Goal: Task Accomplishment & Management: Manage account settings

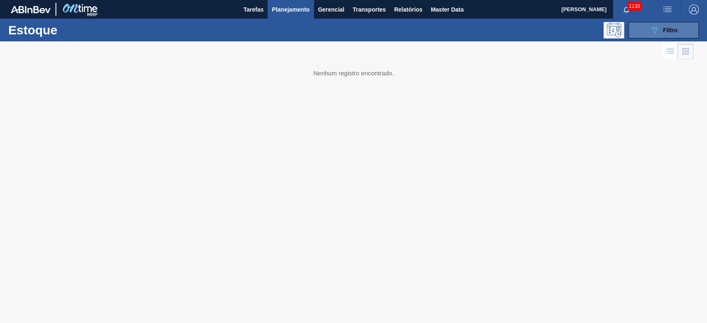
click at [661, 32] on div "089F7B8B-B2A5-4AFE-B5C0-19BA573D28AC Filtro" at bounding box center [663, 30] width 28 height 10
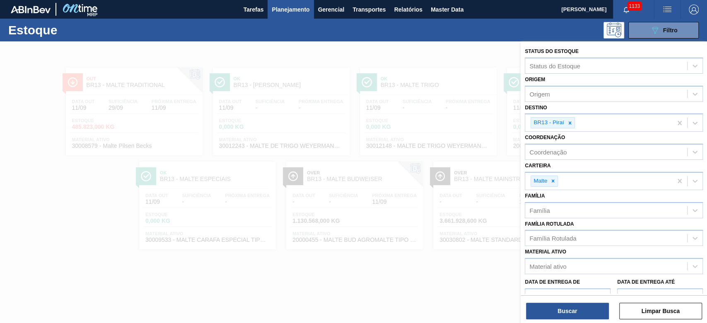
click at [378, 280] on div at bounding box center [353, 202] width 707 height 323
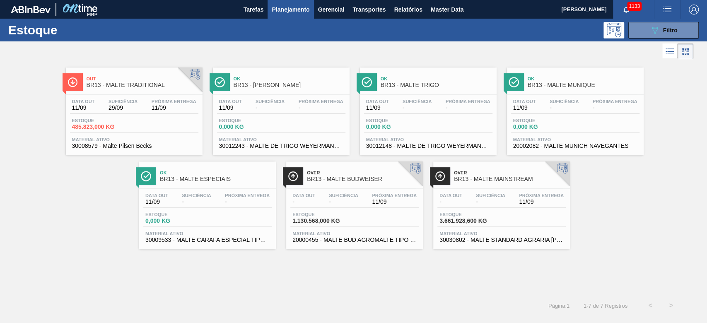
click at [493, 206] on div "Data out - Suficiência - Próxima Entrega 11/09" at bounding box center [501, 200] width 128 height 15
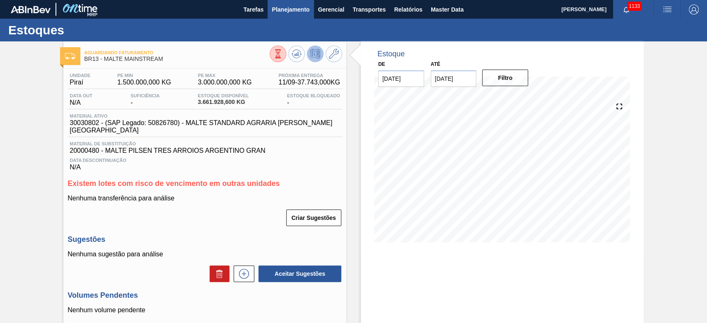
click at [286, 8] on span "Planejamento" at bounding box center [291, 10] width 38 height 10
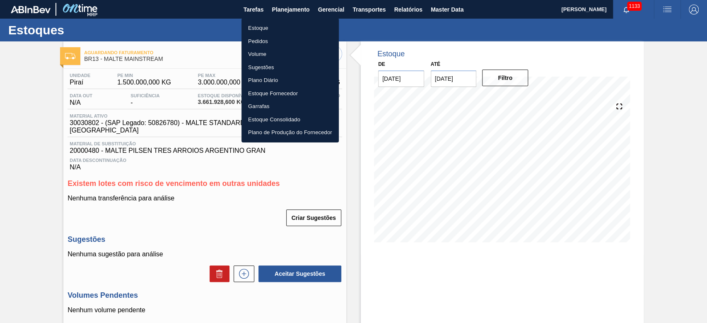
click at [251, 29] on li "Estoque" at bounding box center [289, 28] width 97 height 13
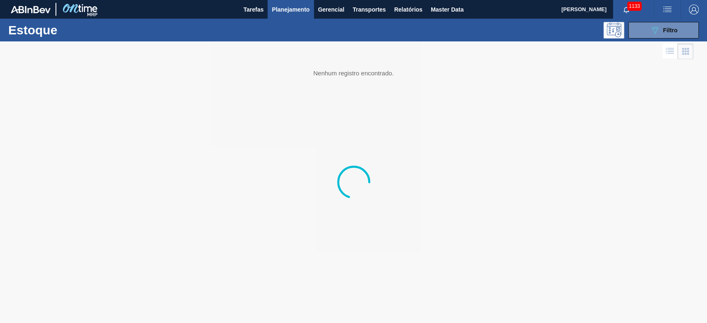
click at [659, 34] on icon "089F7B8B-B2A5-4AFE-B5C0-19BA573D28AC" at bounding box center [654, 30] width 10 height 10
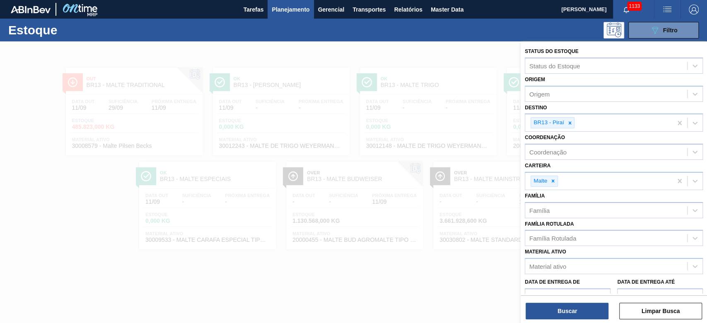
click at [568, 122] on icon at bounding box center [569, 122] width 3 height 3
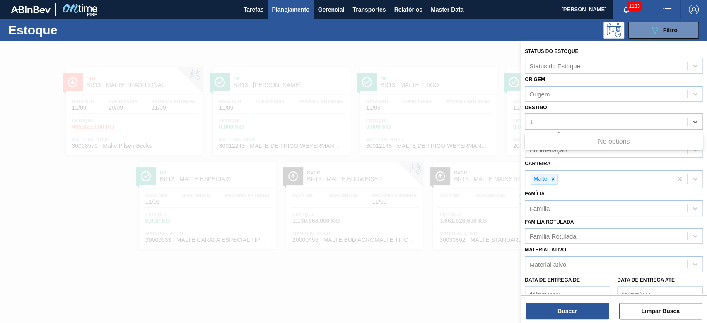
type input "11"
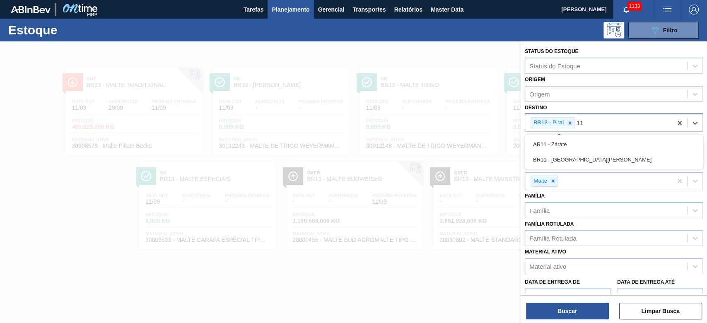
drag, startPoint x: 554, startPoint y: 161, endPoint x: 565, endPoint y: 130, distance: 31.9
click at [554, 161] on div "BR11 - [GEOGRAPHIC_DATA][PERSON_NAME]" at bounding box center [613, 159] width 178 height 15
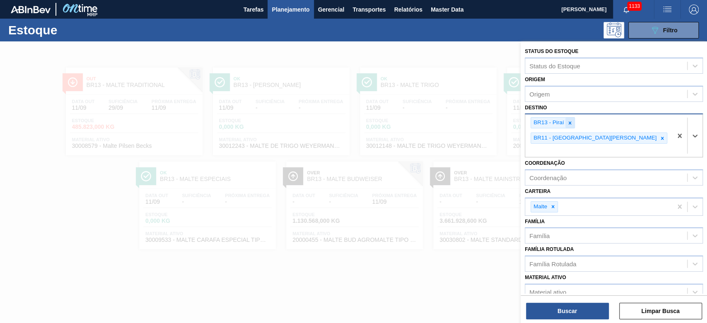
click at [570, 121] on icon at bounding box center [569, 122] width 3 height 3
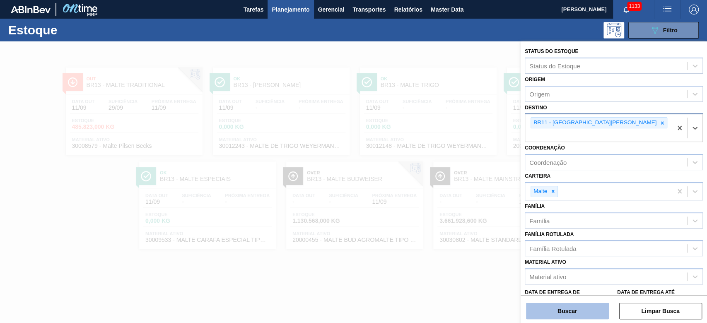
click at [580, 312] on button "Buscar" at bounding box center [567, 311] width 83 height 17
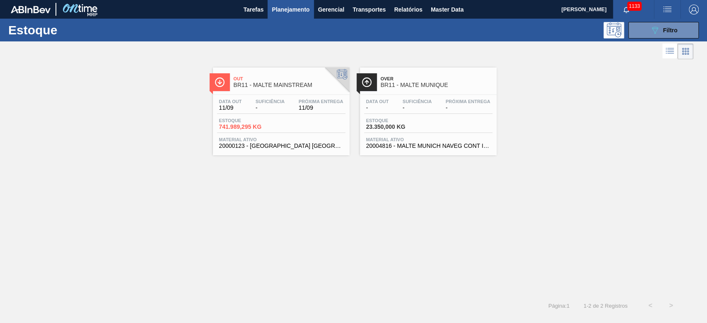
click at [275, 90] on div "Out BR11 - MALTE MAINSTREAM" at bounding box center [289, 82] width 112 height 19
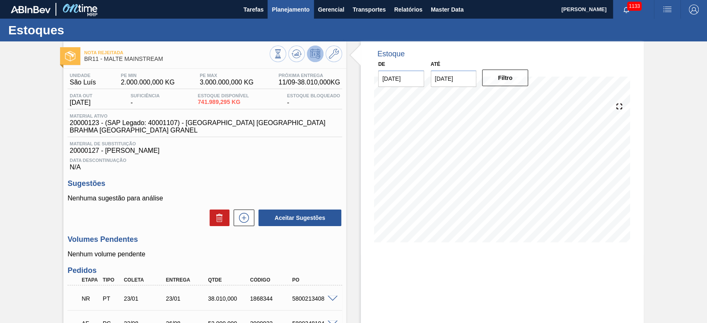
click at [282, 9] on span "Planejamento" at bounding box center [291, 10] width 38 height 10
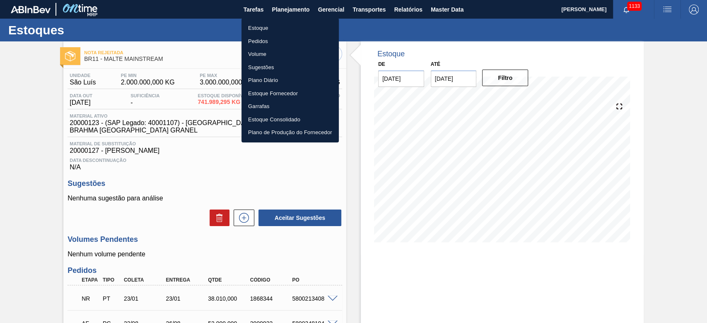
click at [257, 41] on li "Pedidos" at bounding box center [289, 41] width 97 height 13
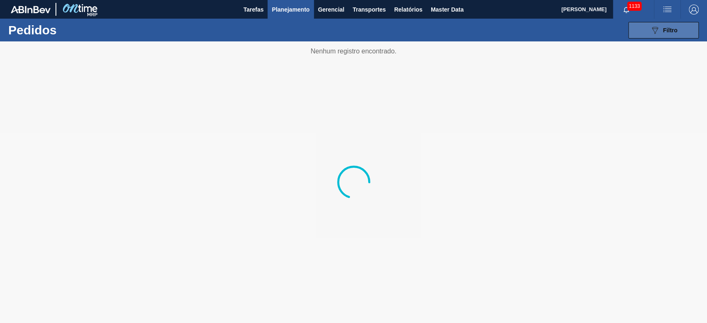
click at [659, 29] on icon "089F7B8B-B2A5-4AFE-B5C0-19BA573D28AC" at bounding box center [654, 30] width 10 height 10
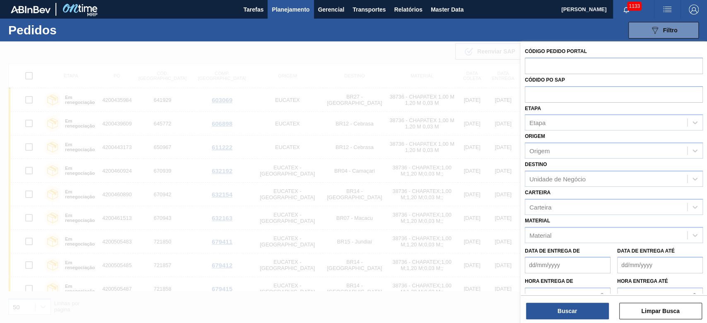
click at [538, 133] on div "Origem Origem" at bounding box center [613, 144] width 178 height 28
click at [540, 123] on div "Etapa" at bounding box center [537, 122] width 16 height 7
type input "pc s"
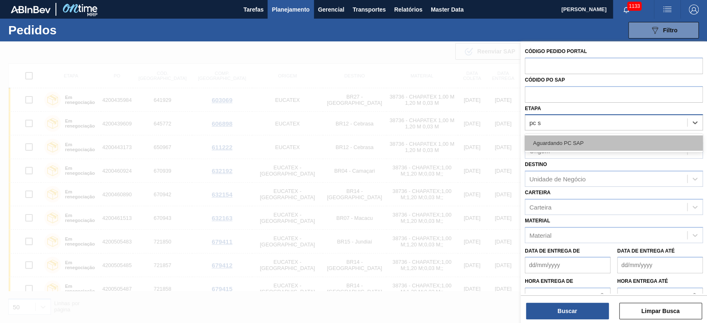
click at [554, 145] on div "Aguardando PC SAP" at bounding box center [613, 142] width 178 height 15
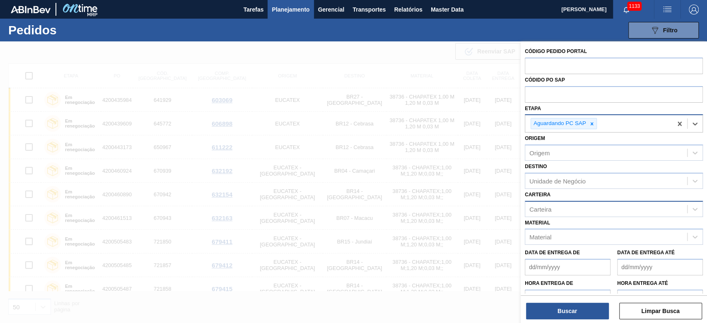
click at [540, 212] on div "Carteira" at bounding box center [606, 209] width 162 height 12
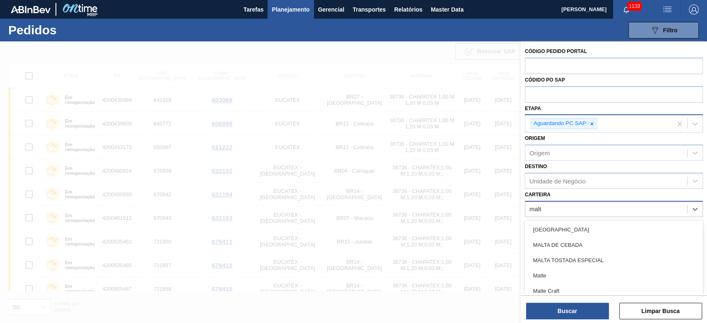
type input "malte"
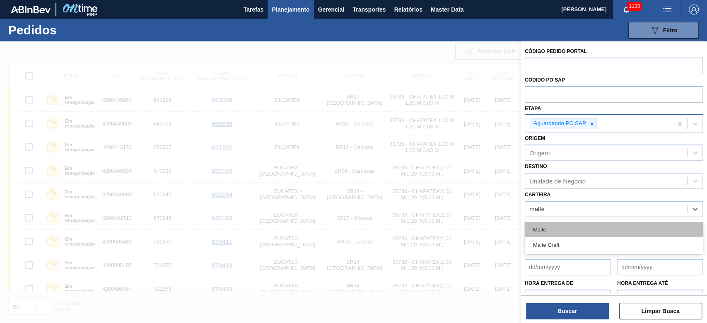
click at [540, 227] on div "Malte" at bounding box center [613, 229] width 178 height 15
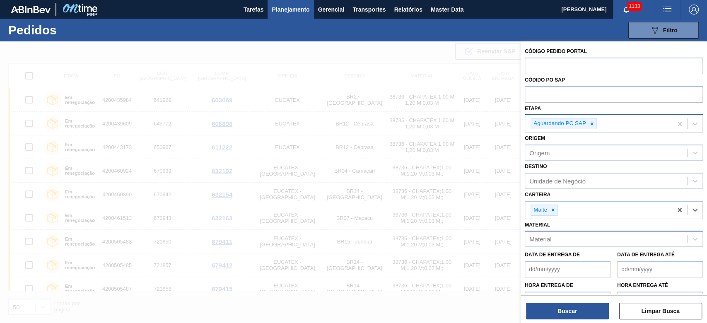
scroll to position [27, 0]
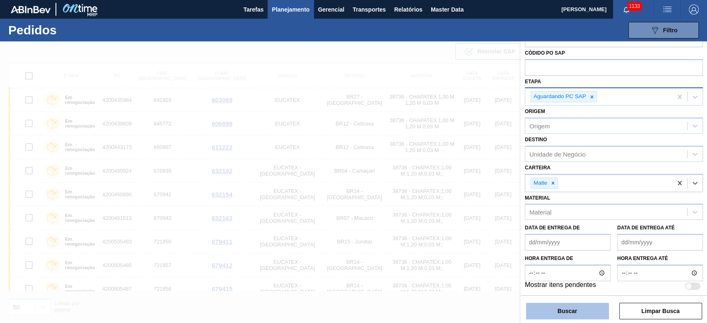
click at [555, 312] on button "Buscar" at bounding box center [567, 311] width 83 height 17
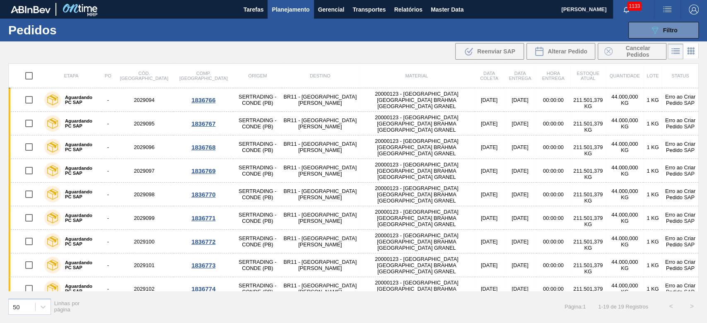
click at [28, 75] on input "checkbox" at bounding box center [28, 75] width 17 height 17
checkbox input "true"
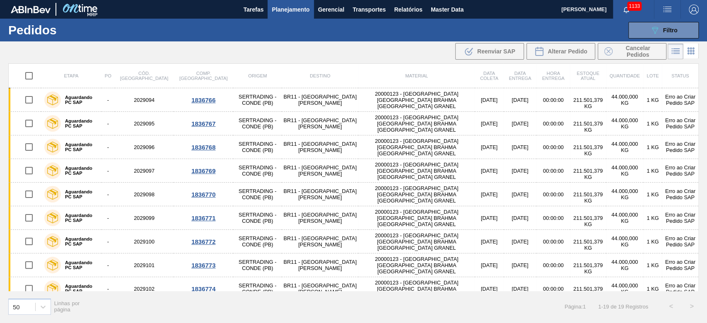
checkbox input "true"
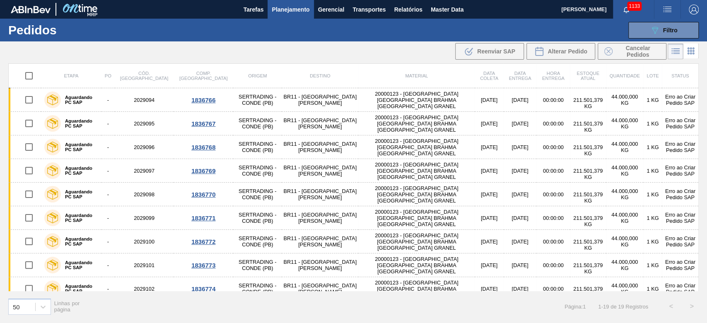
checkbox input "true"
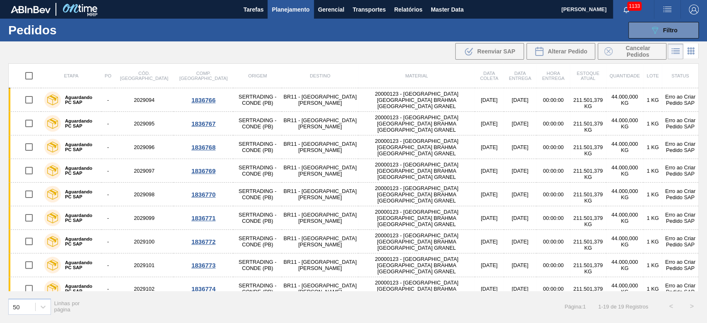
checkbox input "true"
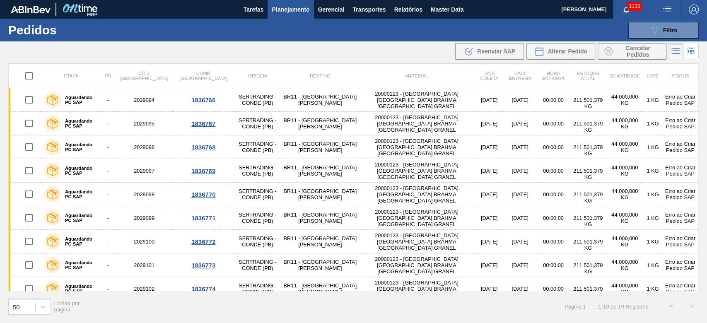
checkbox input "true"
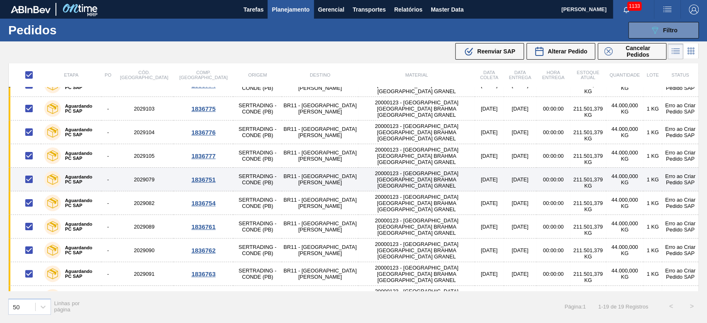
scroll to position [244, 0]
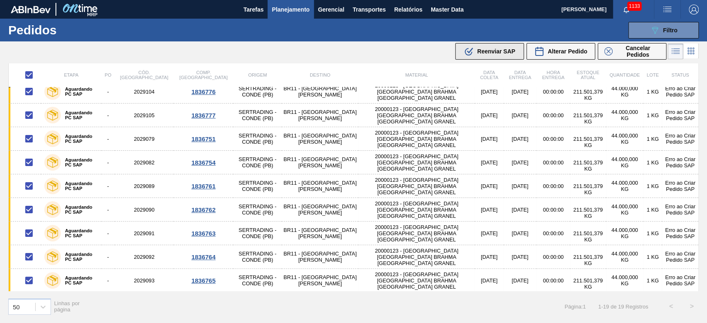
click at [485, 50] on span "Reenviar SAP" at bounding box center [496, 51] width 38 height 7
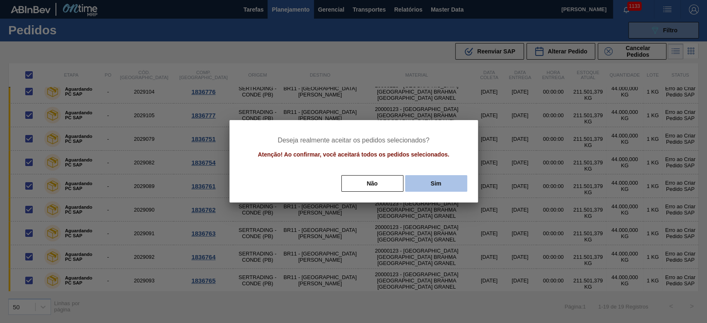
click at [440, 185] on button "Sim" at bounding box center [436, 183] width 62 height 17
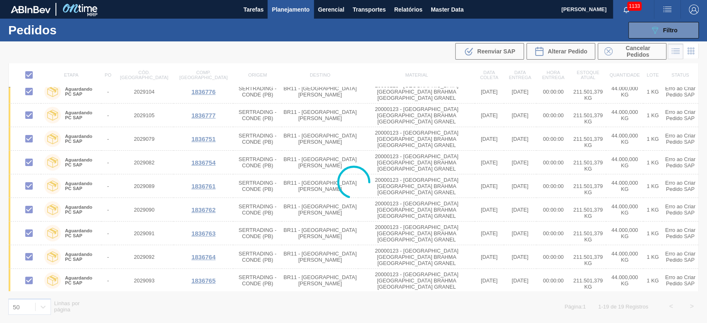
checkbox input "false"
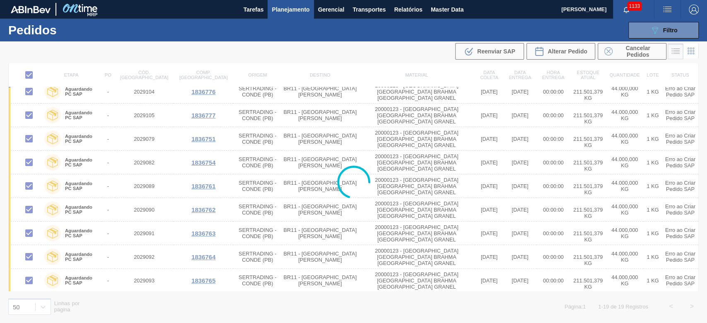
checkbox input "false"
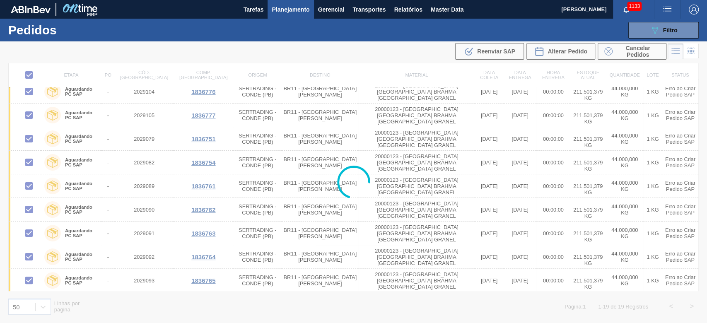
checkbox input "false"
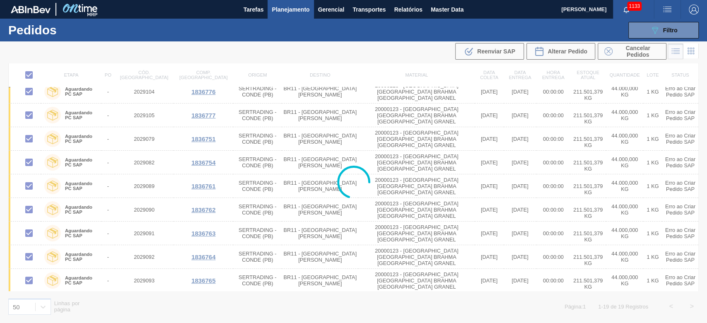
checkbox input "false"
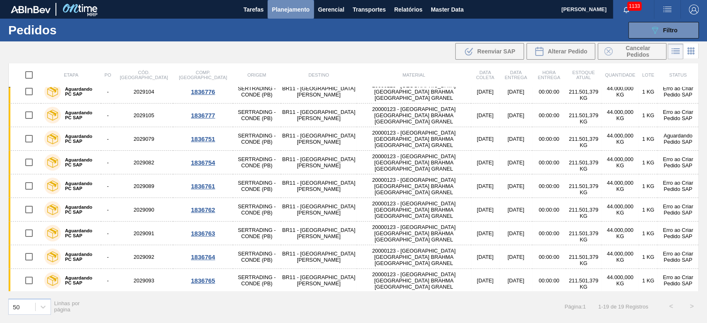
click at [278, 9] on span "Planejamento" at bounding box center [291, 10] width 38 height 10
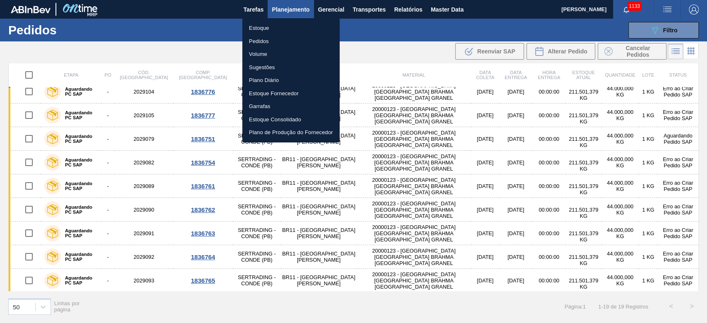
click at [258, 29] on li "Estoque" at bounding box center [290, 28] width 97 height 13
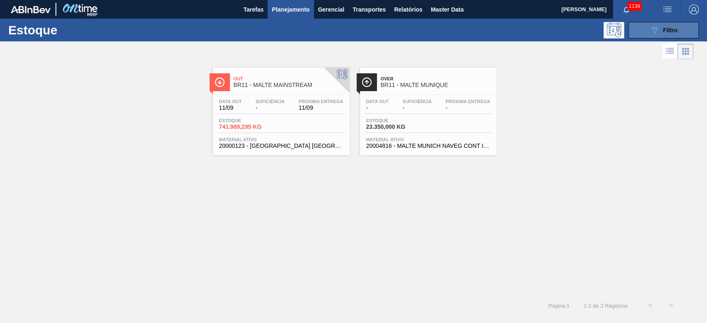
click at [665, 31] on span "Filtro" at bounding box center [670, 30] width 14 height 7
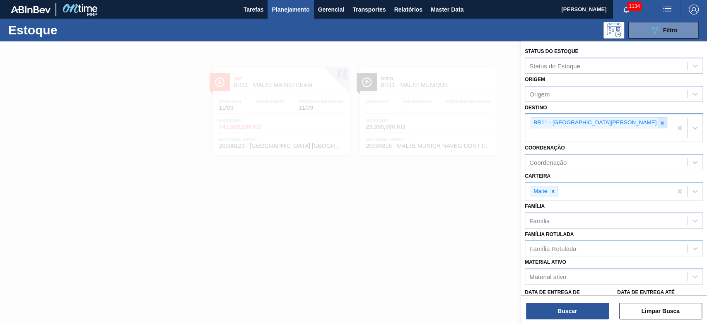
click at [659, 122] on icon at bounding box center [662, 123] width 6 height 6
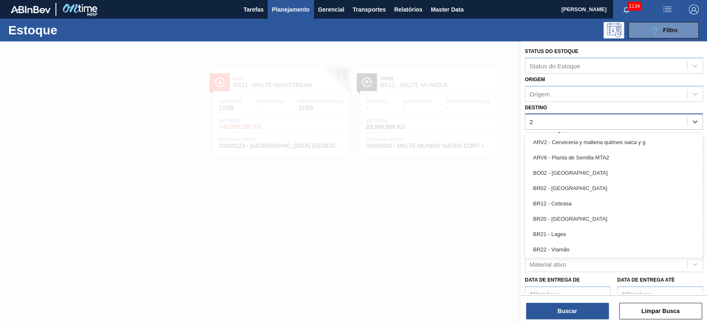
type input "21"
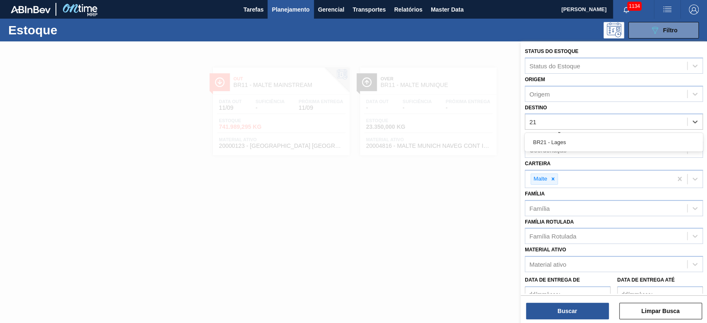
click at [551, 142] on div "BR21 - Lages" at bounding box center [613, 142] width 178 height 15
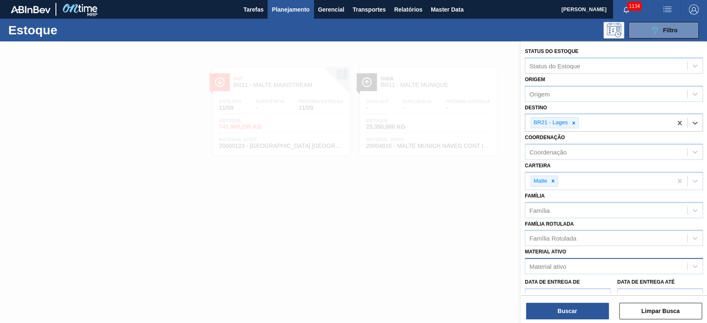
click at [550, 263] on div "Material ativo" at bounding box center [547, 266] width 37 height 7
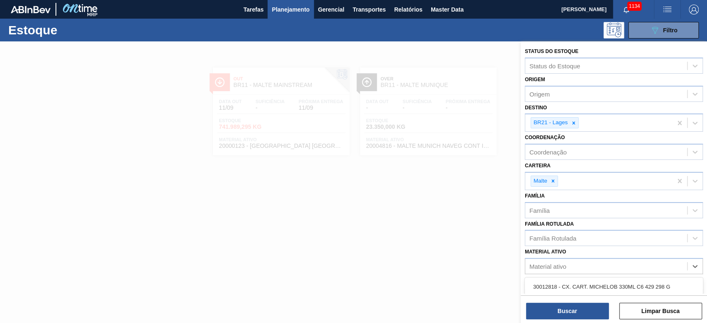
paste ativo "20004818"
type ativo "20004818"
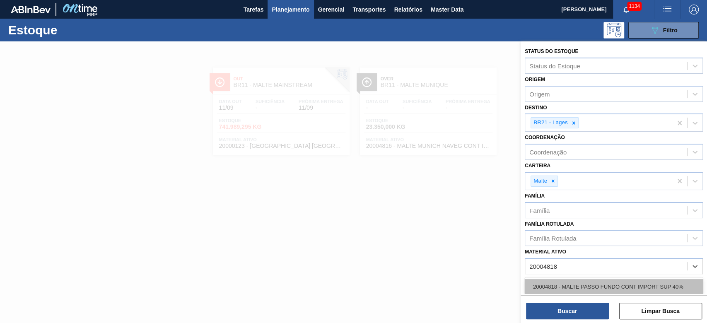
click at [556, 283] on div "20004818 - MALTE PASSO FUNDO CONT IMPORT SUP 40%" at bounding box center [613, 286] width 178 height 15
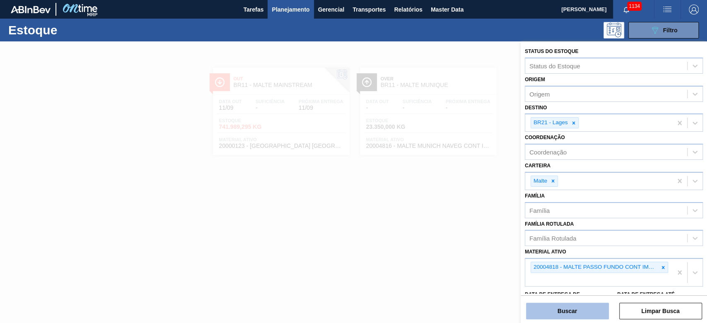
click at [560, 312] on button "Buscar" at bounding box center [567, 311] width 83 height 17
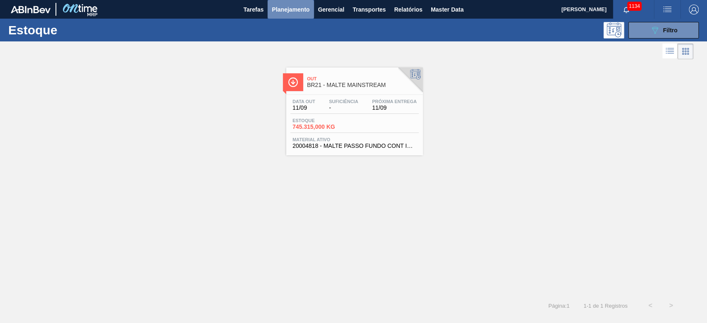
click at [283, 14] on span "Planejamento" at bounding box center [291, 10] width 38 height 10
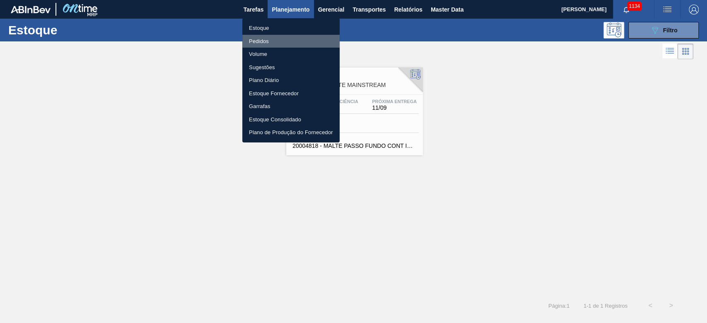
click at [256, 38] on li "Pedidos" at bounding box center [290, 41] width 97 height 13
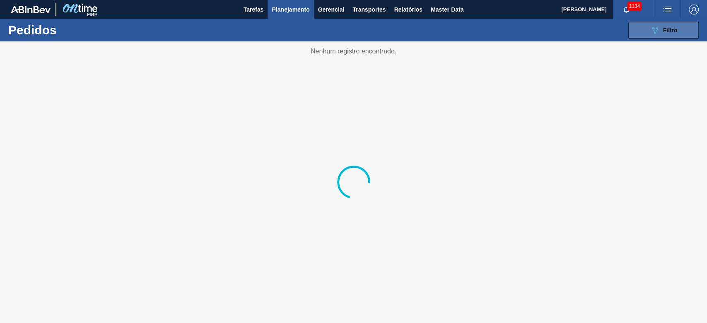
click at [672, 26] on div "089F7B8B-B2A5-4AFE-B5C0-19BA573D28AC Filtro" at bounding box center [663, 30] width 28 height 10
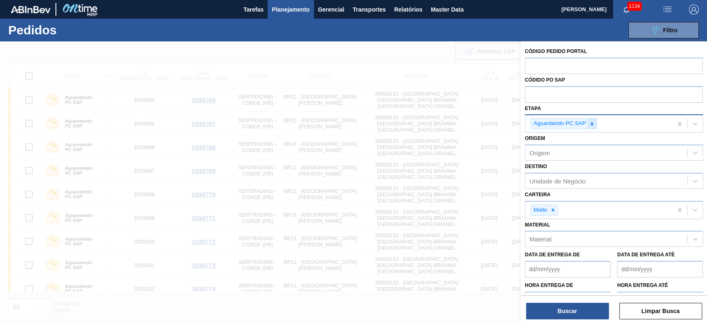
click at [592, 124] on icon at bounding box center [591, 123] width 3 height 3
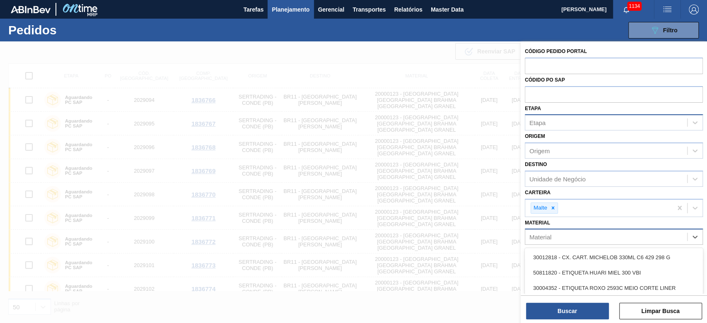
click at [545, 240] on div "Material" at bounding box center [606, 237] width 162 height 12
paste input "20004818"
type input "20004818"
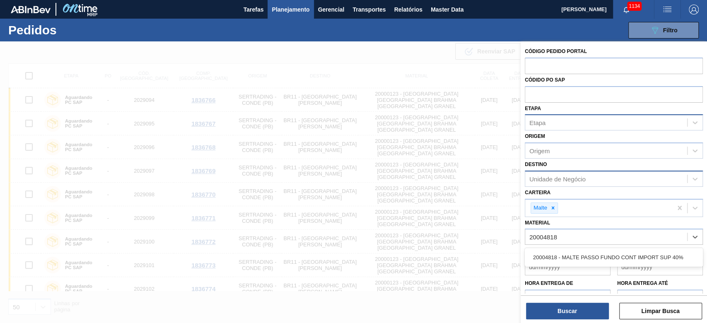
drag, startPoint x: 562, startPoint y: 257, endPoint x: 539, endPoint y: 177, distance: 83.5
click at [560, 251] on div "20004818 - MALTE PASSO FUNDO CONT IMPORT SUP 40%" at bounding box center [613, 257] width 178 height 15
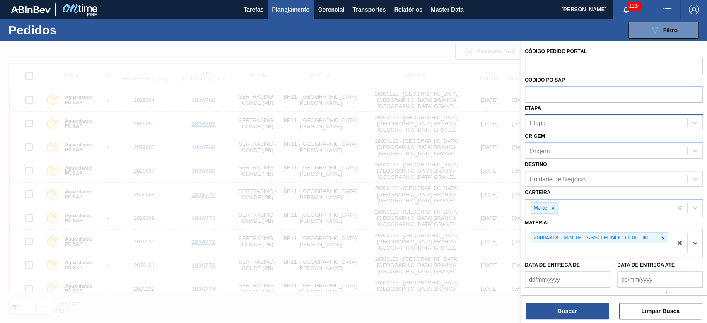
click at [542, 178] on div "Unidade de Negócio" at bounding box center [557, 178] width 56 height 7
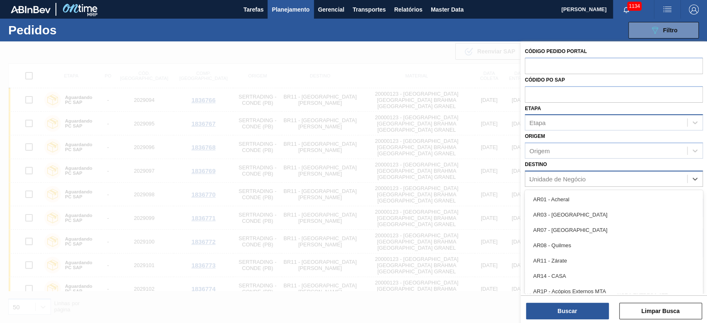
type input "21"
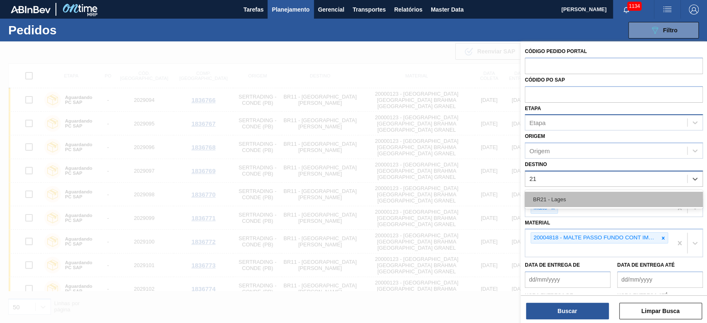
click at [543, 197] on div "BR21 - Lages" at bounding box center [613, 199] width 178 height 15
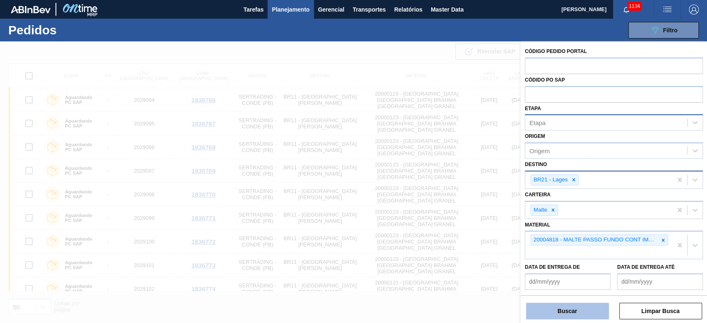
click at [544, 305] on button "Buscar" at bounding box center [567, 311] width 83 height 17
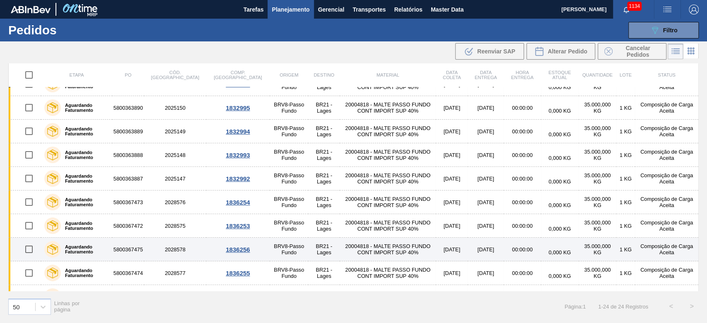
scroll to position [196, 0]
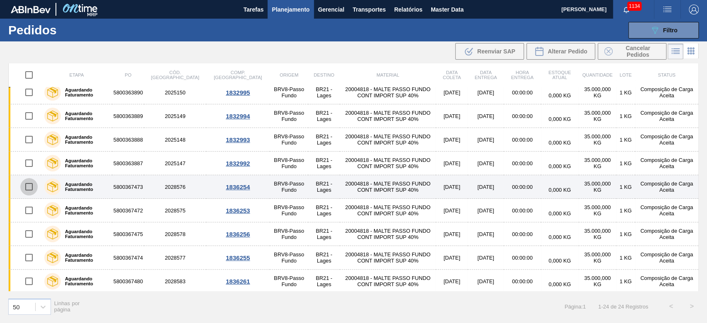
click at [26, 185] on input "checkbox" at bounding box center [28, 186] width 17 height 17
checkbox input "true"
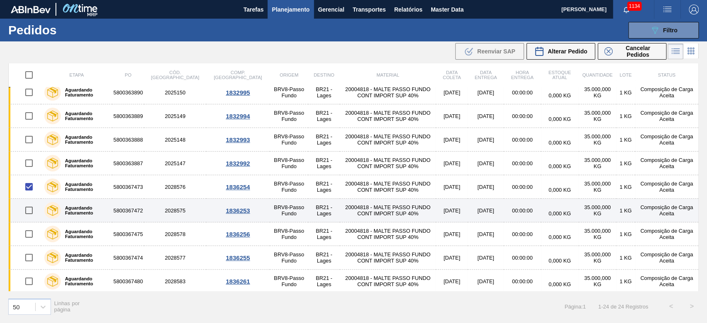
click at [28, 209] on input "checkbox" at bounding box center [28, 210] width 17 height 17
checkbox input "true"
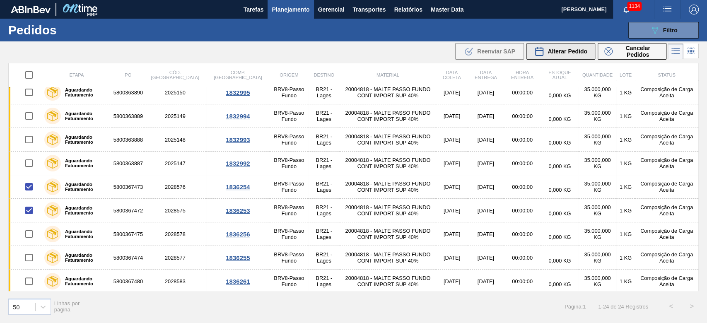
click at [562, 54] on span "Alterar Pedido" at bounding box center [567, 51] width 40 height 7
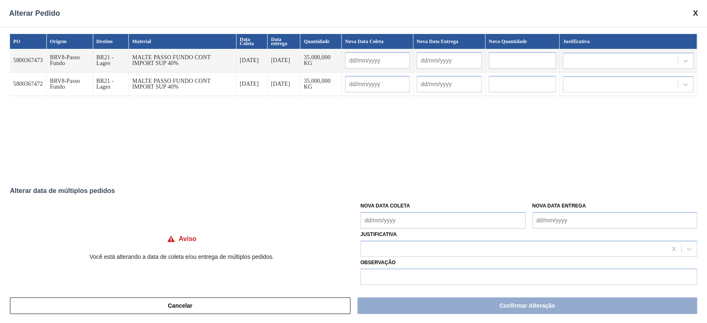
click at [366, 217] on Coleta "Nova Data Coleta" at bounding box center [442, 220] width 165 height 17
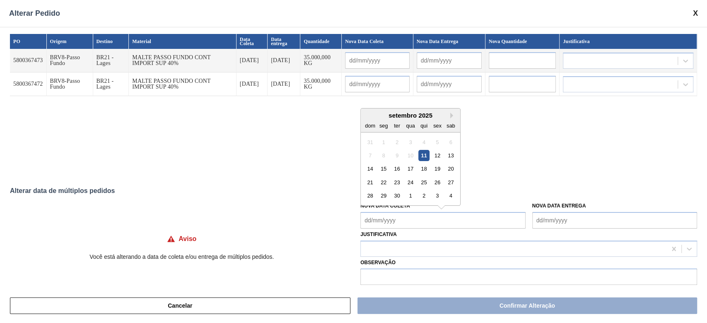
click at [393, 113] on div "setembro 2025" at bounding box center [410, 115] width 99 height 7
click at [423, 169] on div "18" at bounding box center [423, 168] width 11 height 11
type Coleta "[DATE]"
type input "[DATE]"
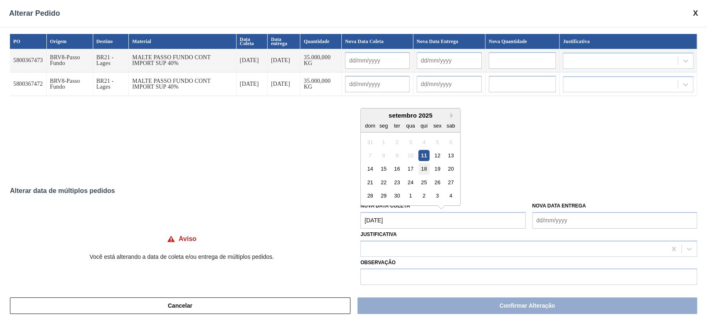
type input "[DATE]"
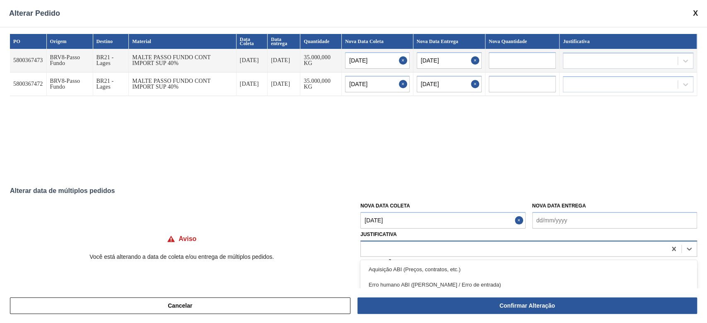
click at [380, 250] on div at bounding box center [513, 249] width 305 height 12
type input "outr"
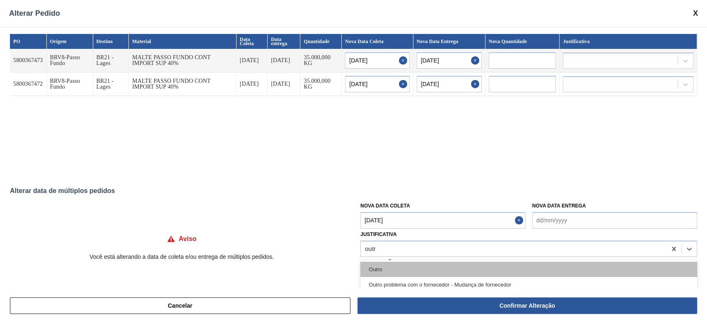
click at [379, 271] on div "Outro" at bounding box center [528, 269] width 337 height 15
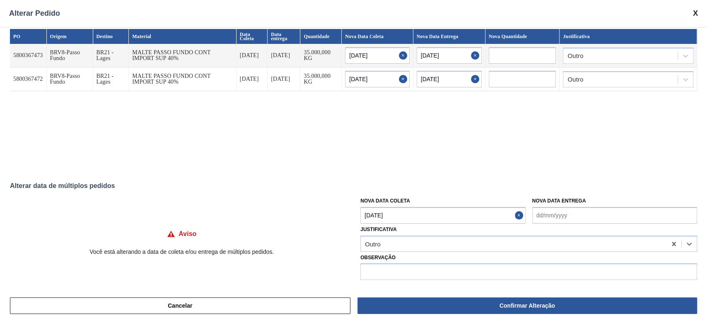
scroll to position [7, 0]
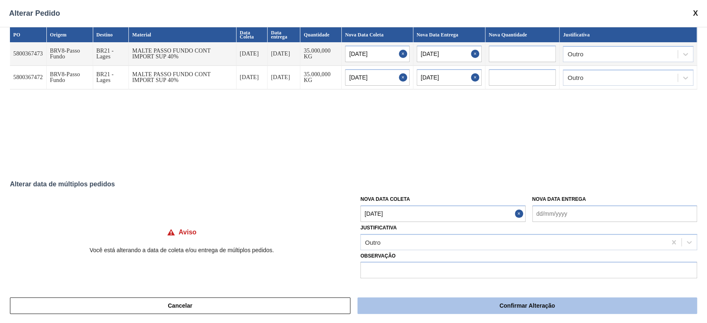
click at [554, 305] on button "Confirmar Alteração" at bounding box center [526, 305] width 339 height 17
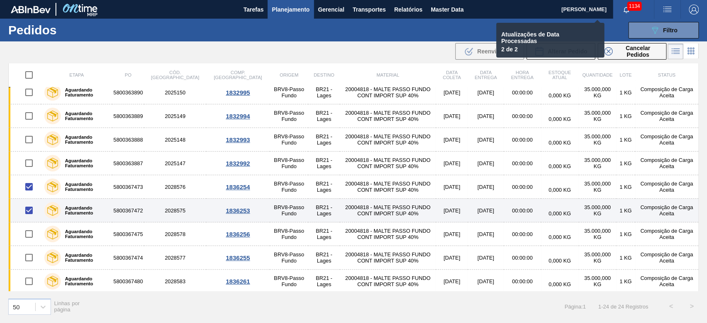
checkbox input "false"
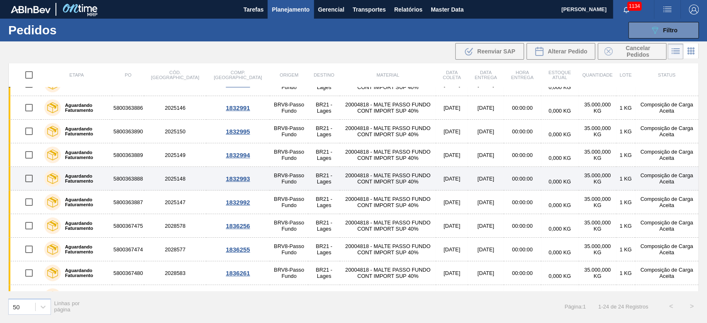
scroll to position [196, 0]
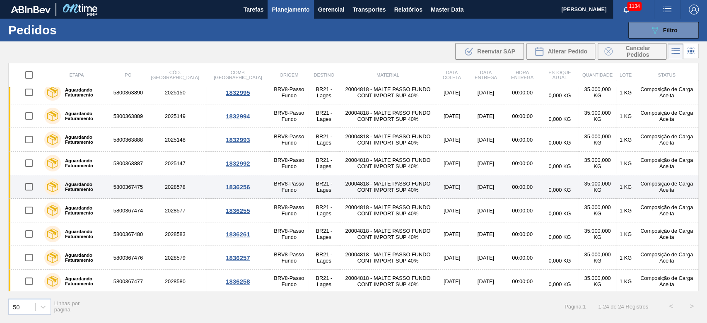
click at [29, 186] on input "checkbox" at bounding box center [28, 186] width 17 height 17
checkbox input "true"
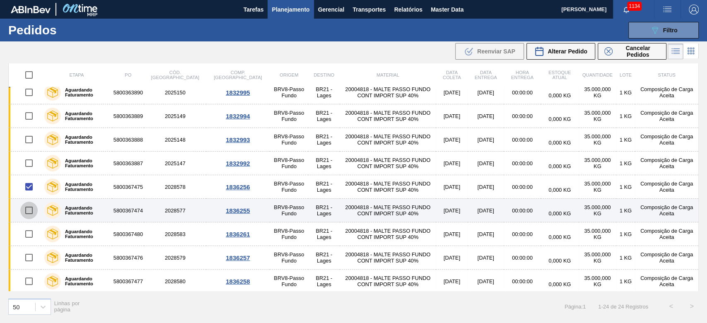
click at [28, 210] on input "checkbox" at bounding box center [28, 210] width 17 height 17
checkbox input "true"
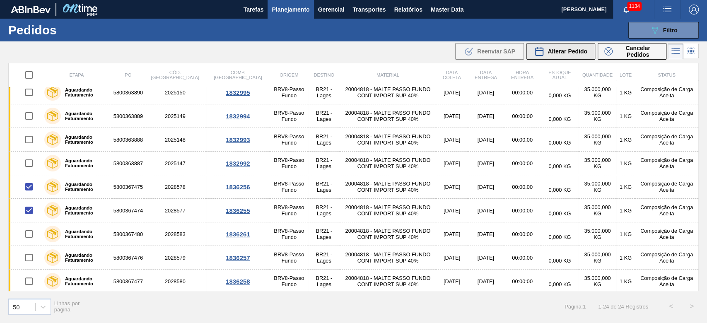
click at [559, 55] on div "Alterar Pedido" at bounding box center [560, 51] width 53 height 10
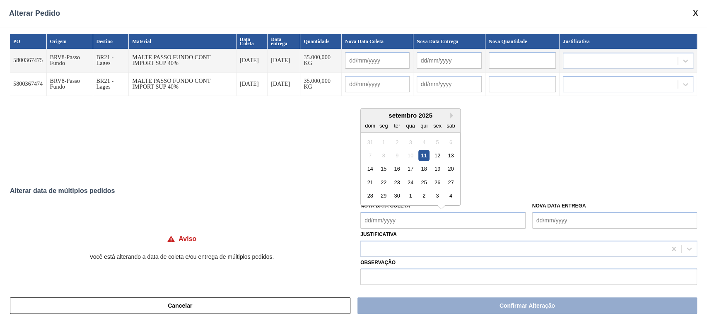
click at [368, 220] on Coleta "Nova Data Coleta" at bounding box center [442, 220] width 165 height 17
click at [399, 115] on div "setembro 2025" at bounding box center [410, 115] width 99 height 7
click at [436, 169] on div "19" at bounding box center [436, 168] width 11 height 11
type Coleta "[DATE]"
type input "[DATE]"
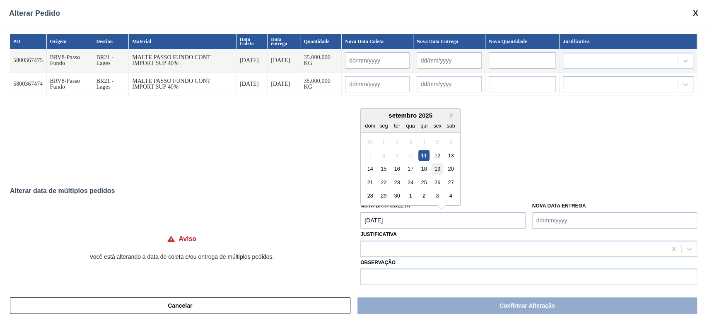
type input "[DATE]"
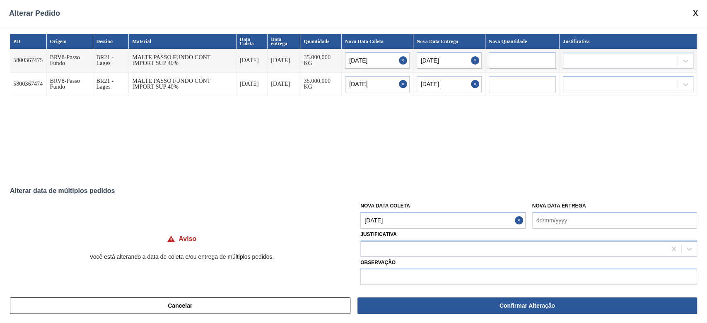
click at [376, 245] on div at bounding box center [513, 249] width 305 height 12
type input "outr"
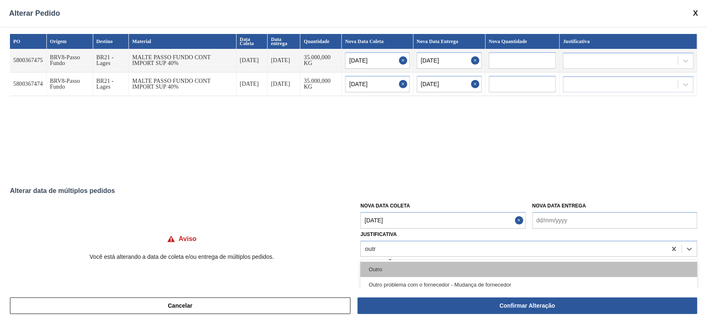
click at [370, 269] on div "Outro" at bounding box center [528, 269] width 337 height 15
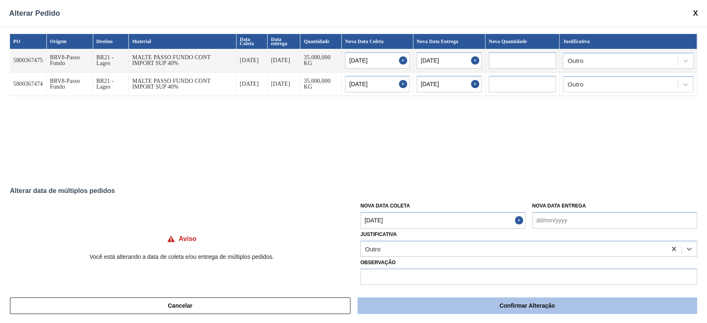
click at [442, 310] on button "Confirmar Alteração" at bounding box center [526, 305] width 339 height 17
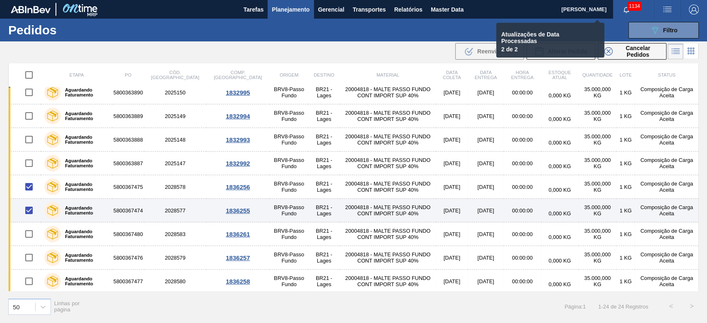
checkbox input "false"
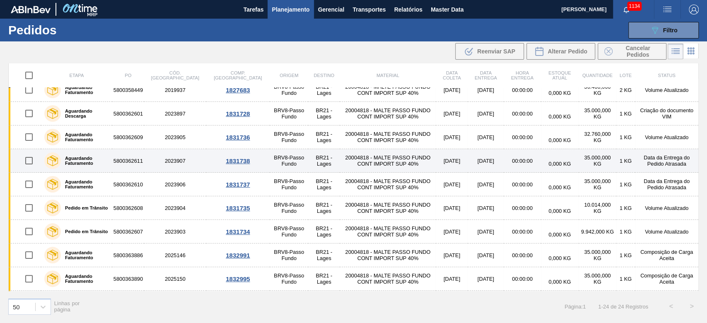
scroll to position [0, 0]
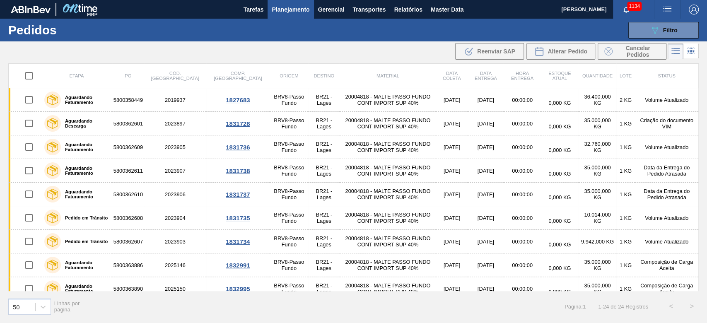
click at [291, 8] on span "Planejamento" at bounding box center [291, 10] width 38 height 10
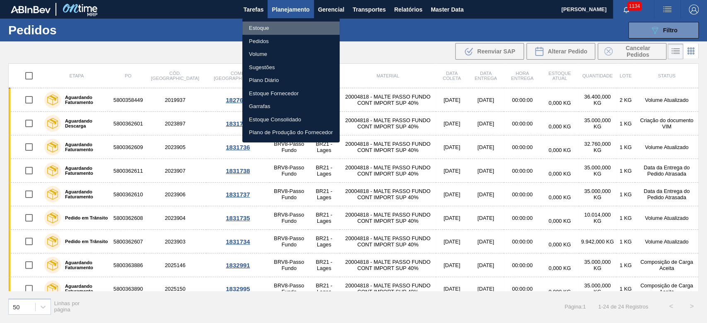
click at [259, 27] on li "Estoque" at bounding box center [290, 28] width 97 height 13
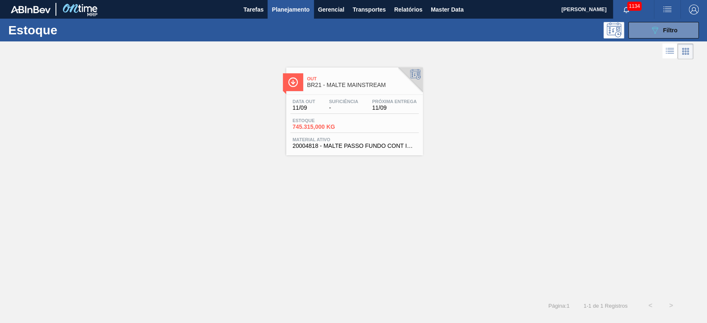
click at [341, 131] on div "Estoque 745.315,000 KG" at bounding box center [354, 125] width 128 height 15
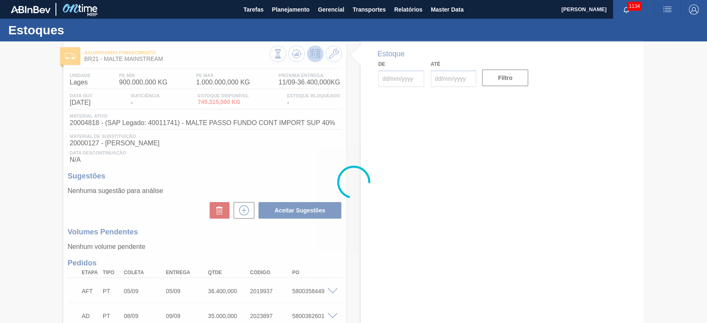
type input "[DATE]"
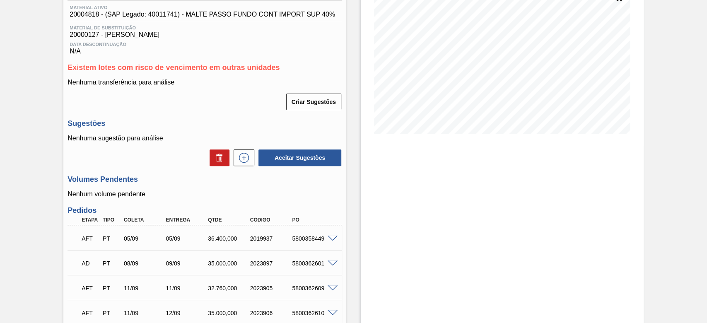
scroll to position [166, 0]
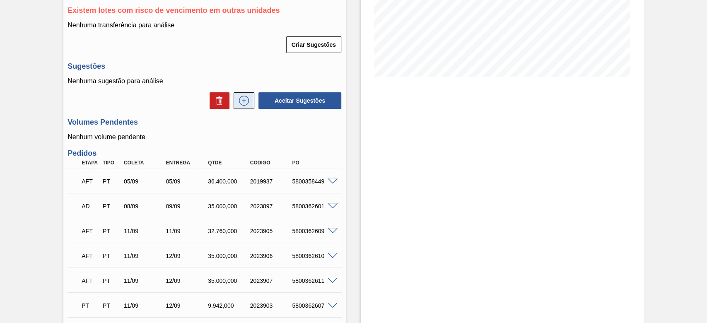
click at [242, 101] on icon at bounding box center [243, 101] width 13 height 10
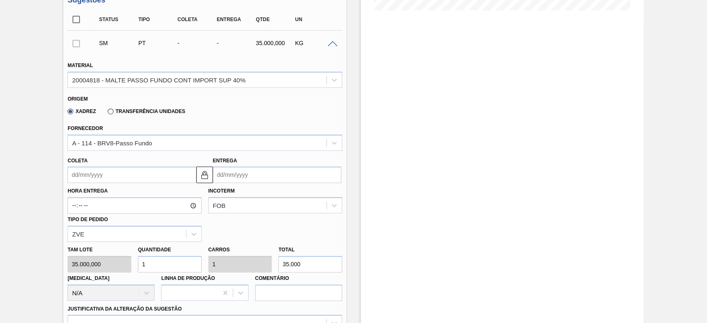
scroll to position [276, 0]
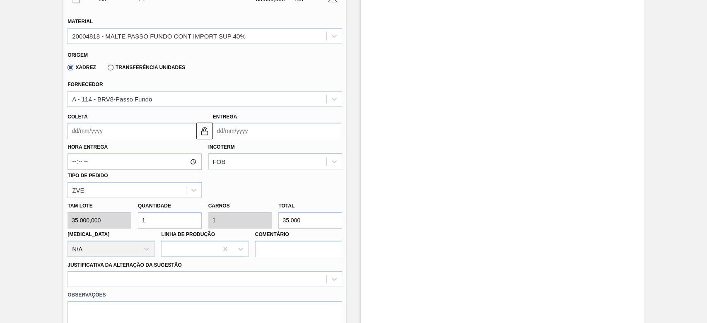
click at [75, 135] on input "Coleta" at bounding box center [131, 131] width 128 height 17
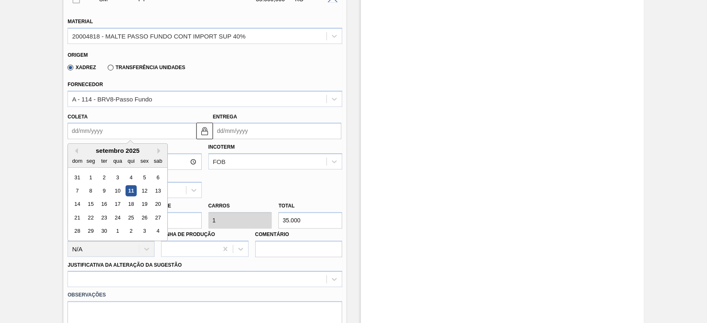
drag, startPoint x: 144, startPoint y: 204, endPoint x: 148, endPoint y: 208, distance: 5.3
click at [145, 205] on div "19" at bounding box center [144, 204] width 11 height 11
type input "[DATE]"
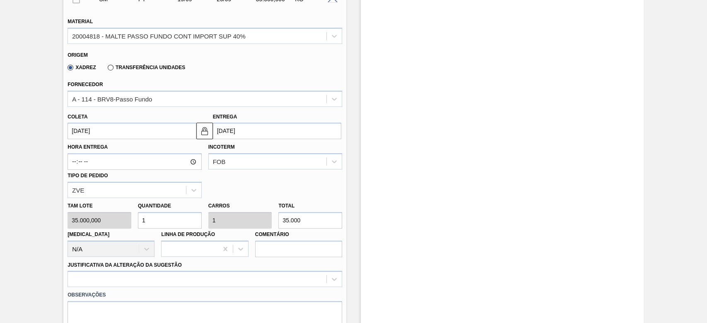
click at [121, 223] on div "[PERSON_NAME] 35.000,000 Quantidade 1 Carros 1 Total 35.000 [MEDICAL_DATA] N/A …" at bounding box center [204, 227] width 281 height 59
type input "3"
type input "105.000"
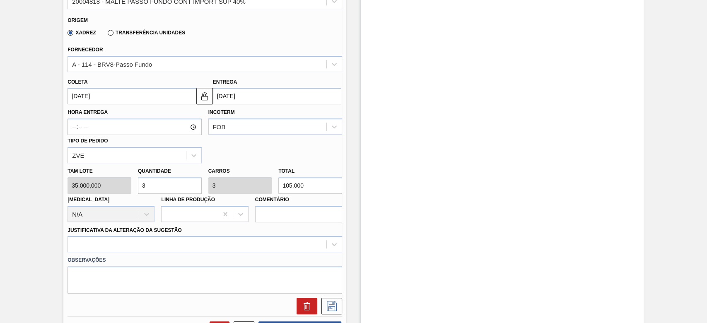
scroll to position [386, 0]
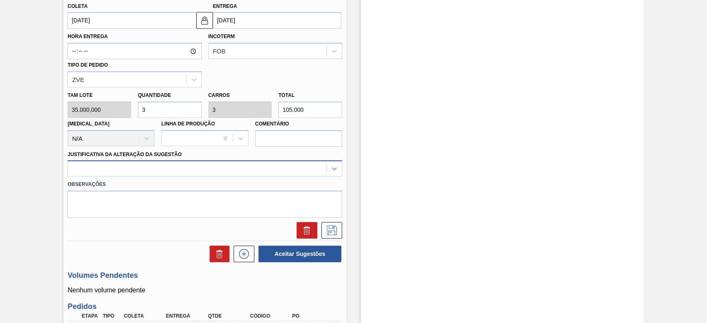
type input "3"
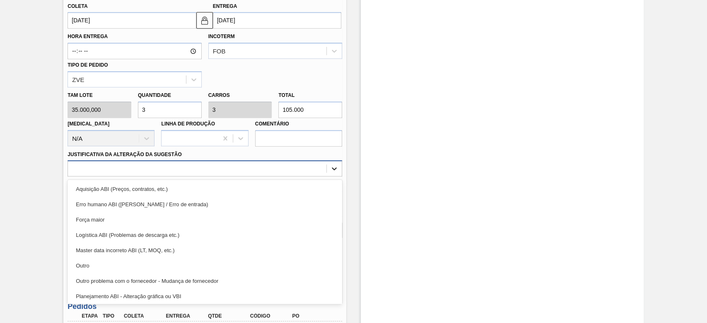
click at [334, 171] on icon at bounding box center [334, 169] width 5 height 3
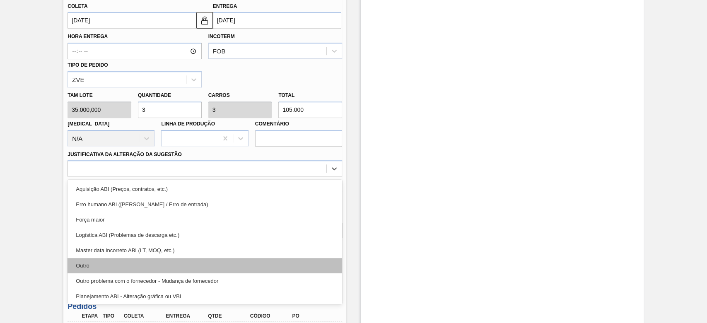
click at [104, 265] on div "Outro" at bounding box center [204, 265] width 274 height 15
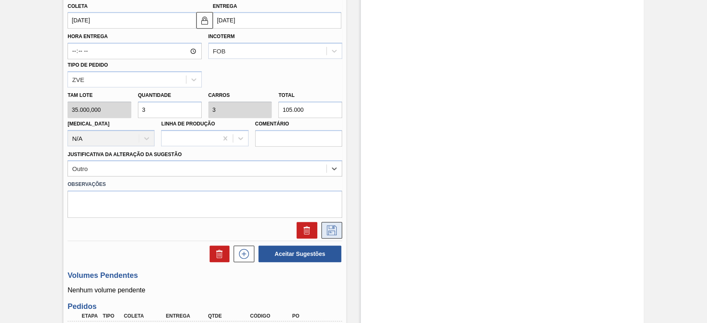
click at [332, 226] on icon at bounding box center [331, 230] width 13 height 10
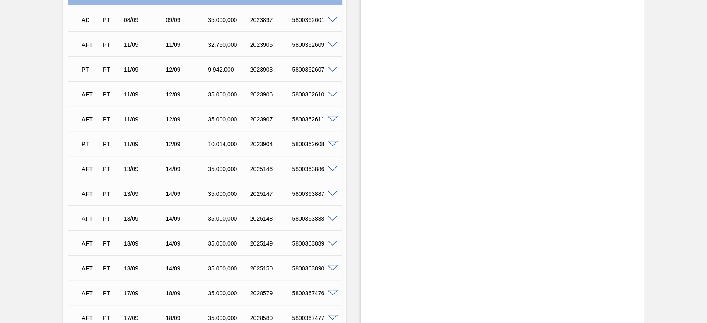
scroll to position [166, 0]
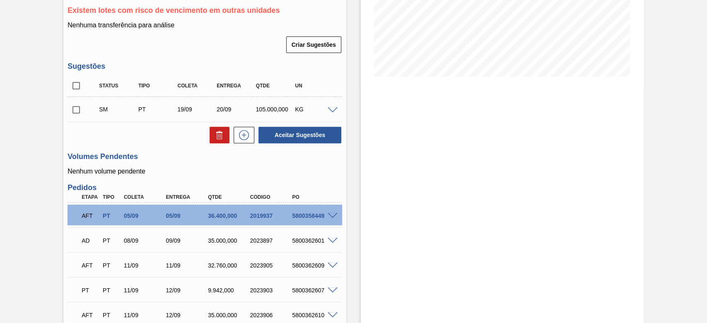
click at [77, 112] on input "checkbox" at bounding box center [75, 109] width 17 height 17
click at [285, 136] on button "Aceitar Sugestões" at bounding box center [299, 135] width 83 height 17
checkbox input "false"
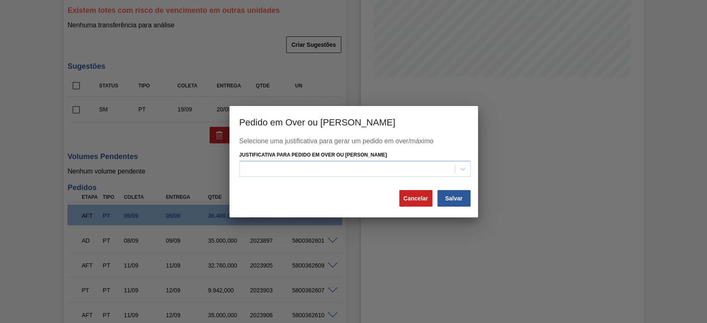
click at [263, 160] on div "Justificativa para Pedido em Over ou [PERSON_NAME]" at bounding box center [354, 163] width 231 height 28
click at [261, 172] on div at bounding box center [347, 169] width 215 height 12
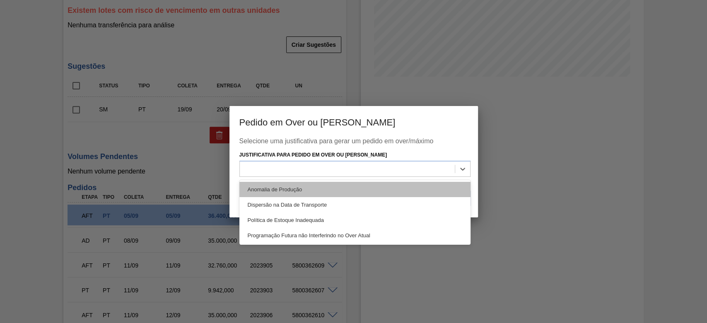
click at [261, 186] on div "Anomalia de Produção" at bounding box center [354, 189] width 231 height 15
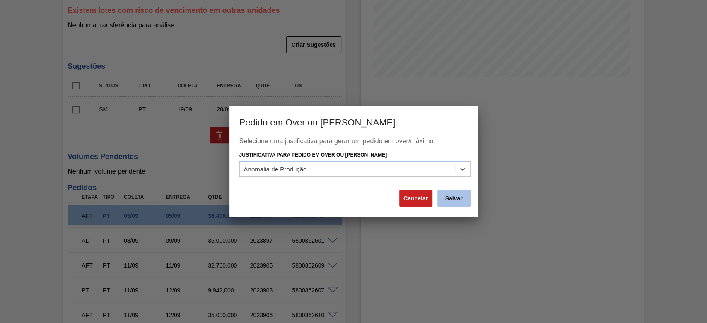
click at [455, 196] on button "Salvar" at bounding box center [453, 198] width 33 height 17
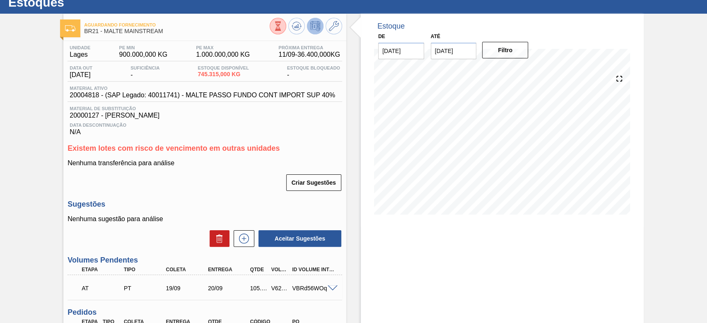
scroll to position [0, 0]
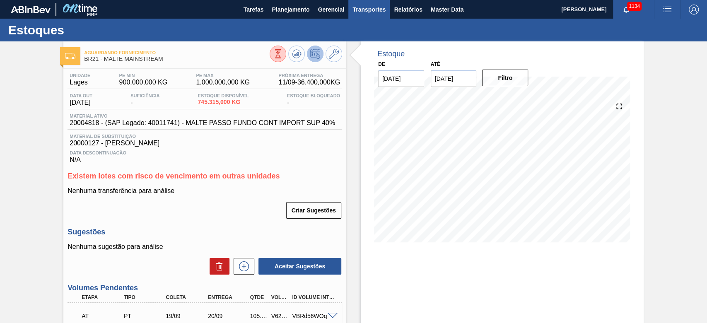
click at [370, 7] on span "Transportes" at bounding box center [368, 10] width 33 height 10
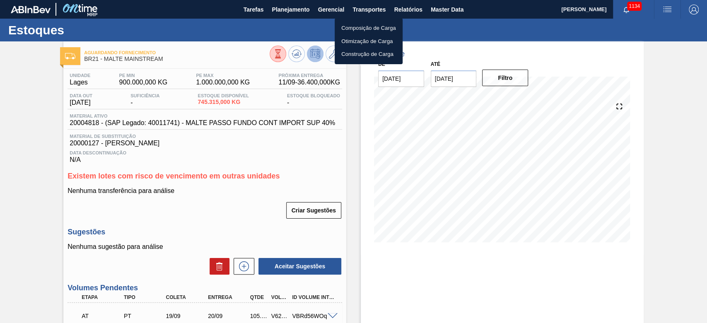
click at [355, 42] on li "Otimização de Carga" at bounding box center [368, 41] width 68 height 13
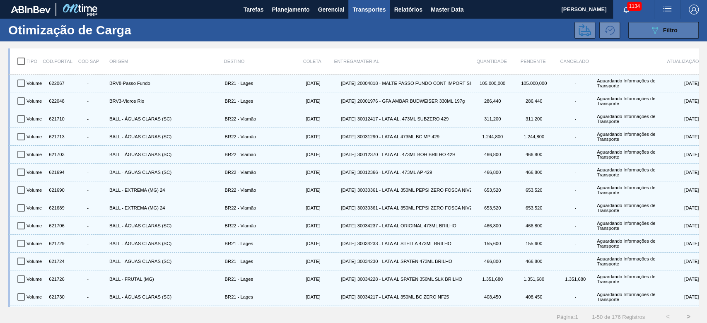
click at [653, 28] on icon at bounding box center [655, 30] width 6 height 7
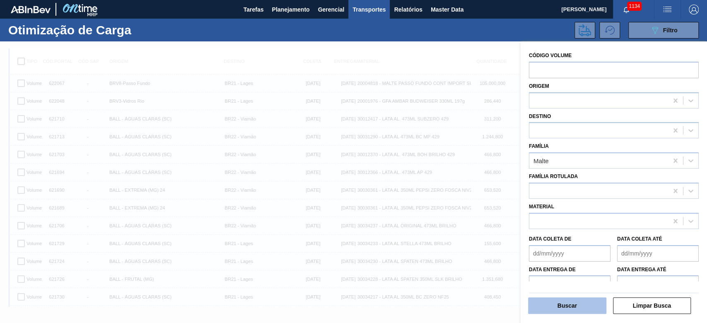
click at [559, 306] on button "Buscar" at bounding box center [567, 305] width 78 height 17
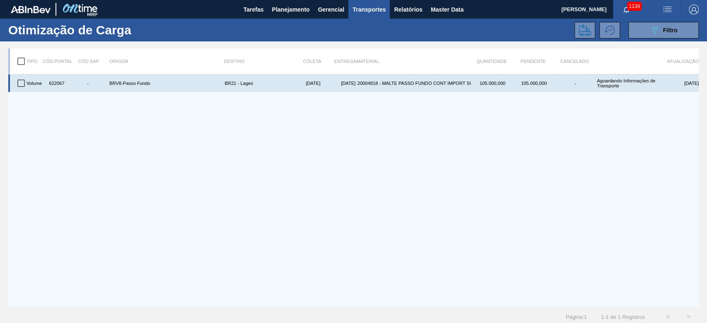
click at [26, 82] on input "checkbox" at bounding box center [20, 83] width 17 height 17
checkbox input "true"
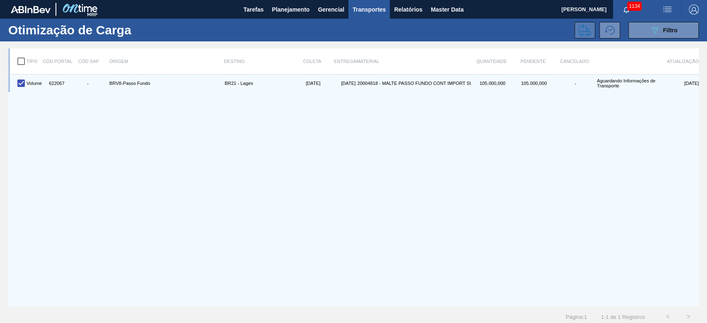
click at [582, 30] on icon at bounding box center [584, 30] width 12 height 12
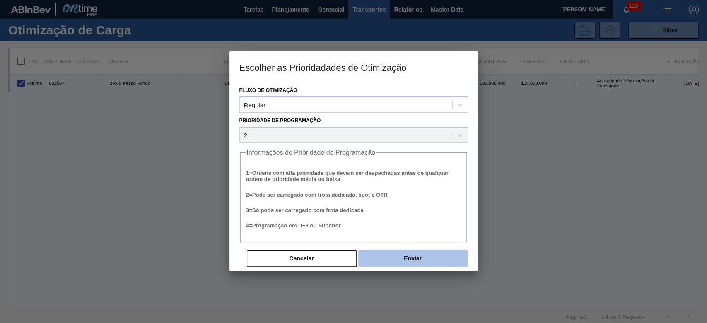
click at [423, 260] on button "Enviar" at bounding box center [412, 258] width 109 height 17
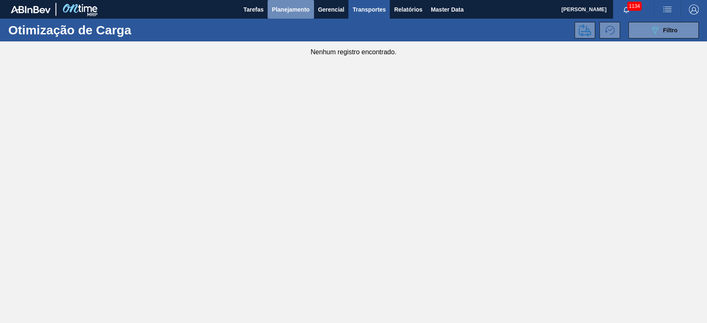
click at [289, 8] on span "Planejamento" at bounding box center [291, 10] width 38 height 10
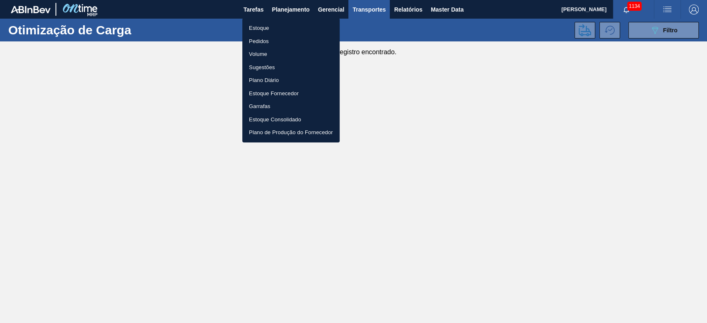
click at [266, 28] on li "Estoque" at bounding box center [290, 28] width 97 height 13
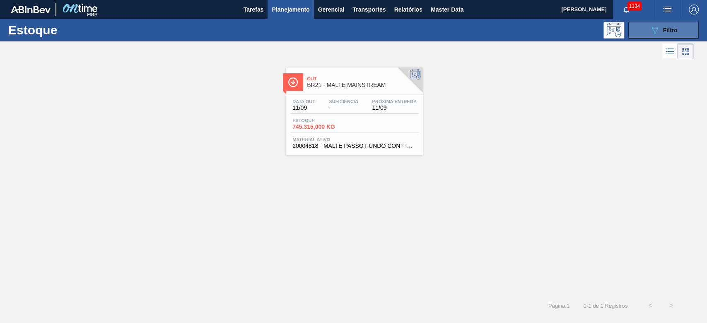
click at [654, 33] on icon at bounding box center [655, 30] width 6 height 7
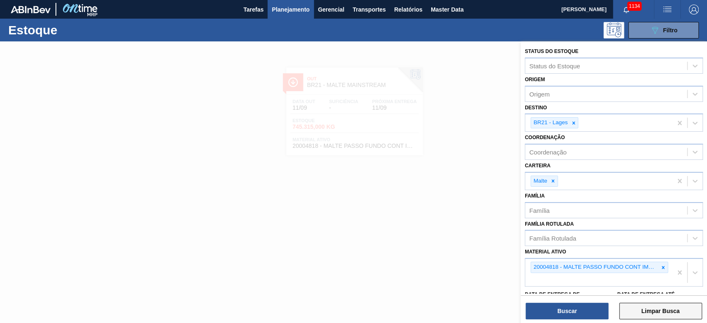
click at [657, 307] on button "Limpar Busca" at bounding box center [660, 311] width 83 height 17
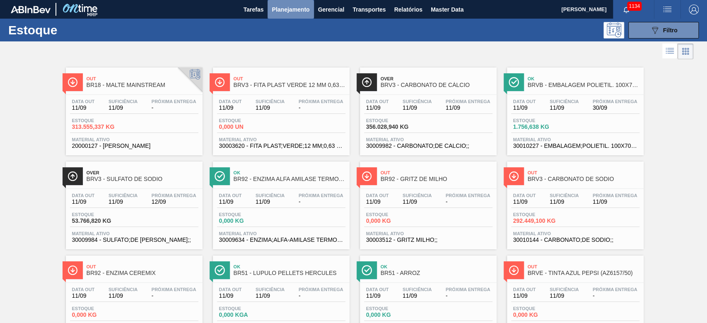
click at [287, 12] on span "Planejamento" at bounding box center [291, 10] width 38 height 10
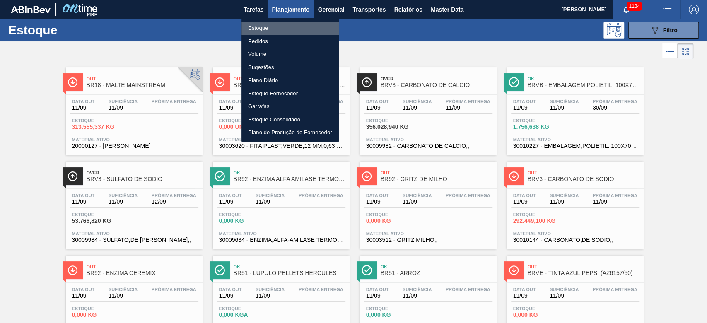
click at [257, 28] on li "Estoque" at bounding box center [289, 28] width 97 height 13
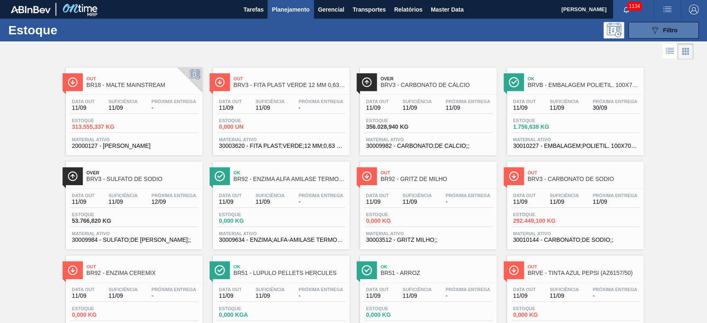
click at [640, 28] on button "089F7B8B-B2A5-4AFE-B5C0-19BA573D28AC Filtro" at bounding box center [663, 30] width 70 height 17
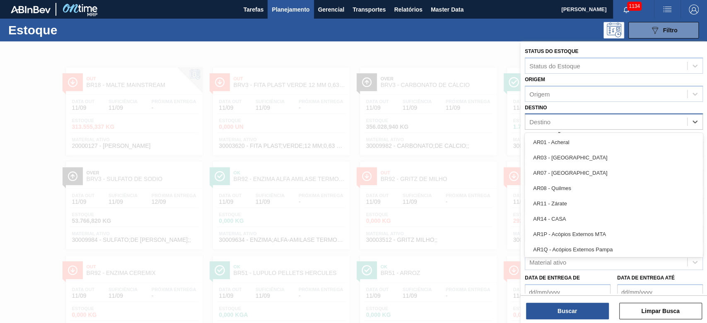
click at [545, 121] on div "Destino" at bounding box center [539, 121] width 21 height 7
type input "21"
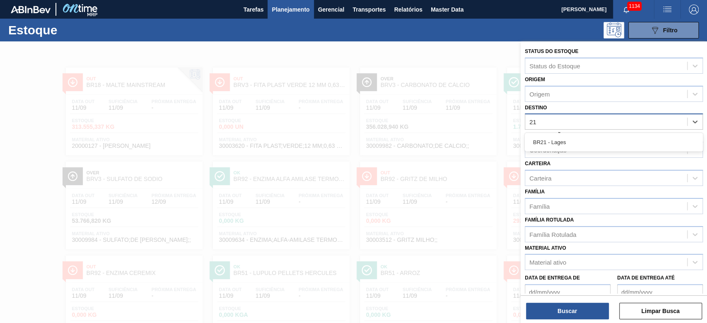
drag, startPoint x: 554, startPoint y: 145, endPoint x: 550, endPoint y: 147, distance: 4.6
click at [554, 145] on div "BR21 - Lages" at bounding box center [613, 142] width 178 height 15
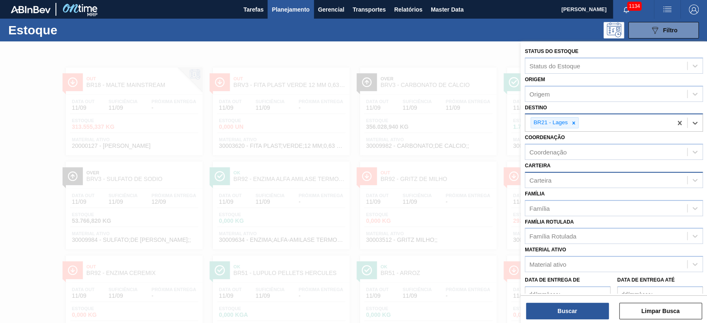
click at [538, 177] on div "Carteira" at bounding box center [540, 179] width 22 height 7
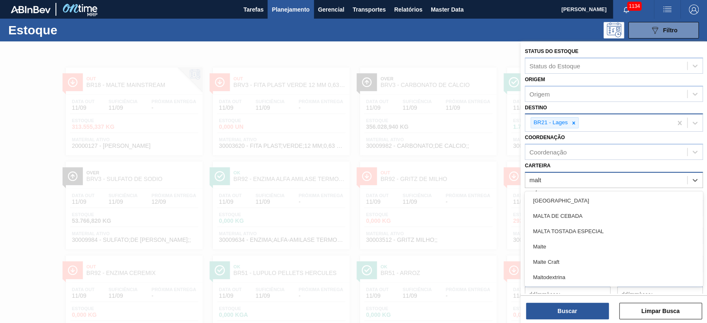
type input "malte"
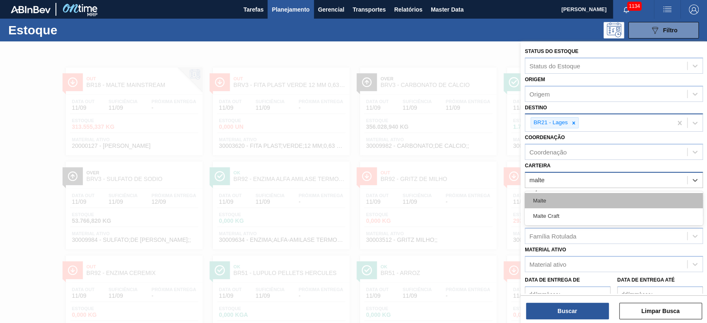
click at [539, 196] on div "Malte" at bounding box center [613, 200] width 178 height 15
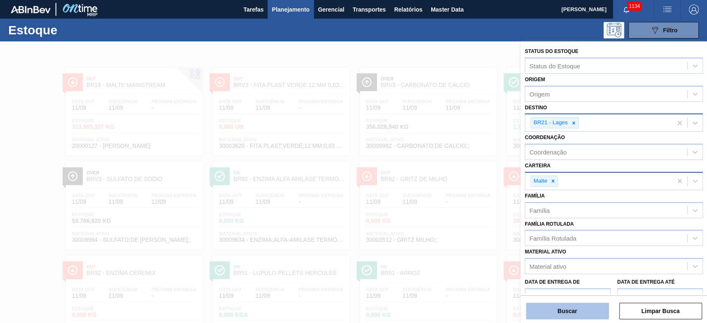
click at [558, 314] on button "Buscar" at bounding box center [567, 311] width 83 height 17
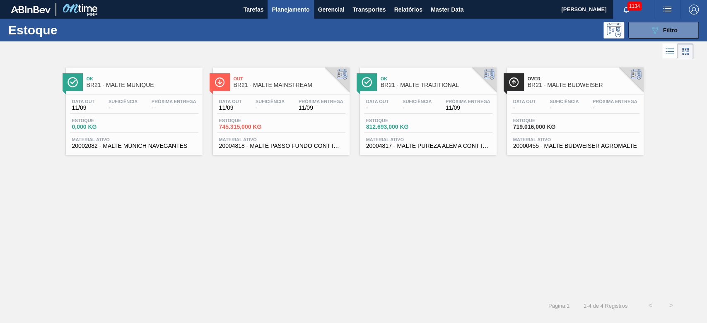
click at [265, 115] on div "Data out 11/09 Suficiência - Próxima Entrega 11/09 Estoque 745.315,000 KG Mater…" at bounding box center [281, 123] width 137 height 56
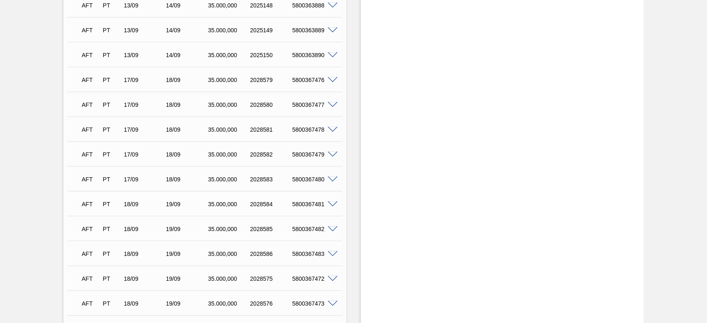
scroll to position [421, 0]
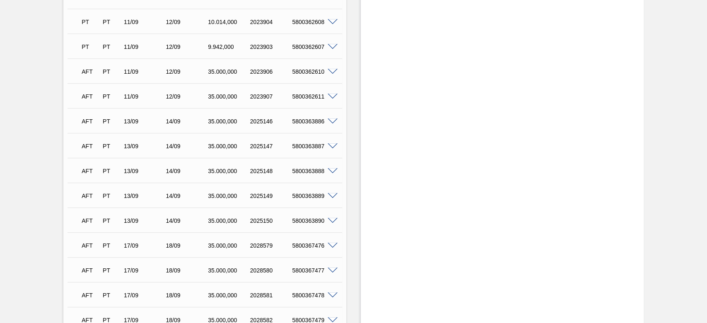
click at [332, 121] on span at bounding box center [332, 121] width 10 height 6
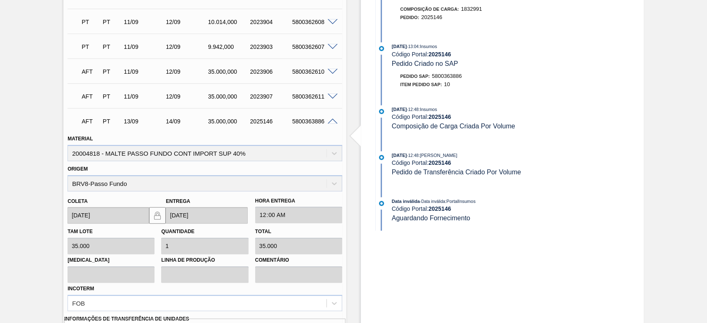
scroll to position [586, 0]
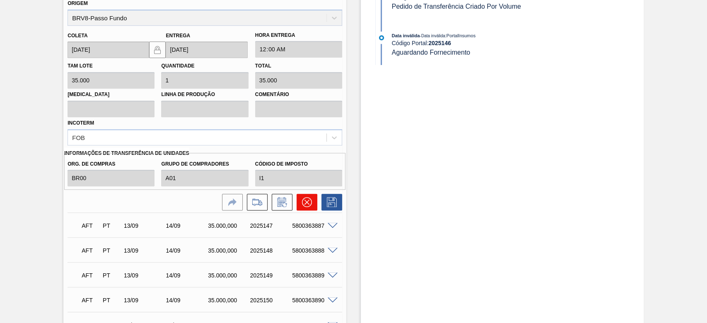
click at [307, 198] on icon at bounding box center [307, 202] width 10 height 10
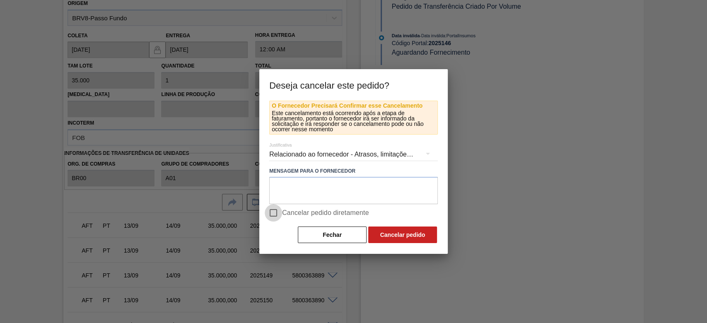
click at [273, 214] on input "Cancelar pedido diretamente" at bounding box center [273, 212] width 17 height 17
checkbox input "true"
click at [394, 233] on button "Cancelar pedido" at bounding box center [402, 234] width 69 height 17
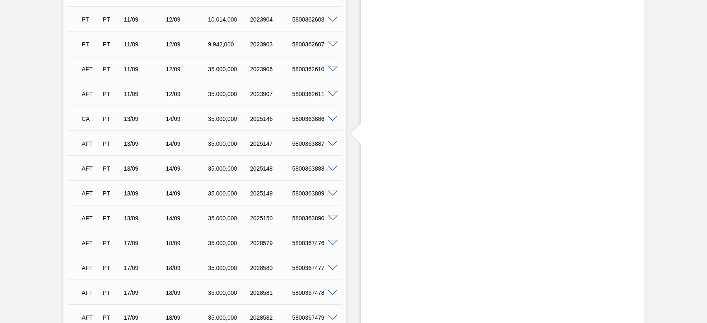
scroll to position [421, 0]
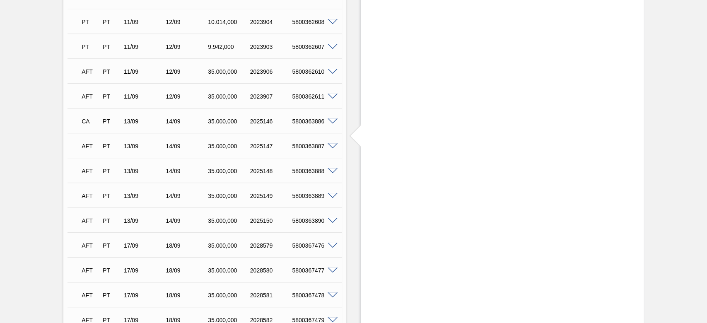
click at [331, 149] on span at bounding box center [332, 146] width 10 height 6
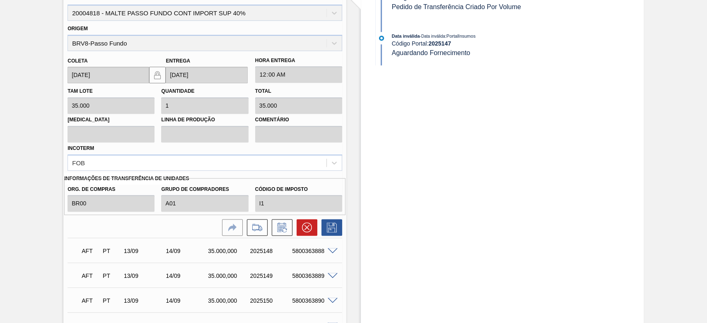
scroll to position [586, 0]
click at [305, 230] on icon at bounding box center [307, 227] width 10 height 10
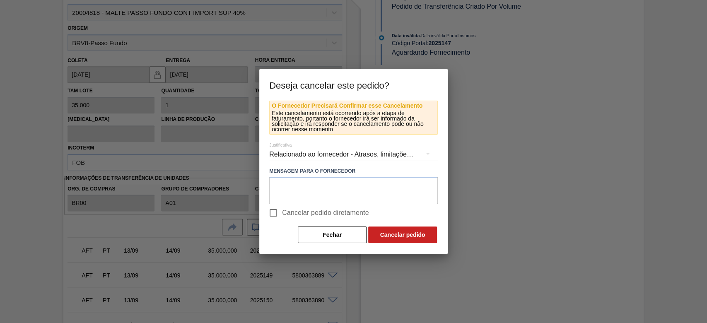
click at [275, 213] on input "Cancelar pedido diretamente" at bounding box center [273, 212] width 17 height 17
checkbox input "true"
click at [403, 238] on button "Cancelar pedido" at bounding box center [402, 234] width 69 height 17
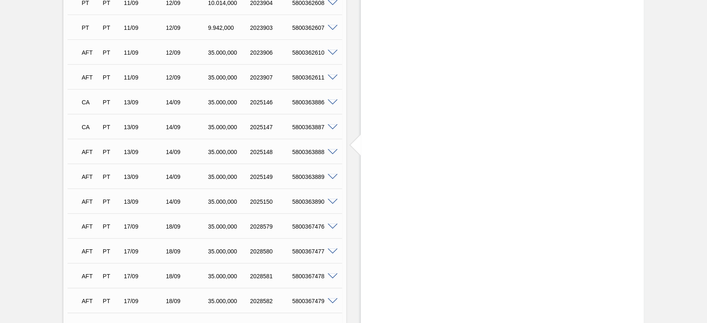
scroll to position [421, 0]
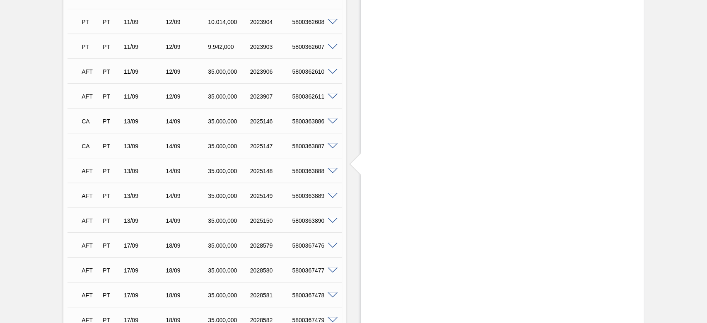
click at [331, 97] on span at bounding box center [332, 97] width 10 height 6
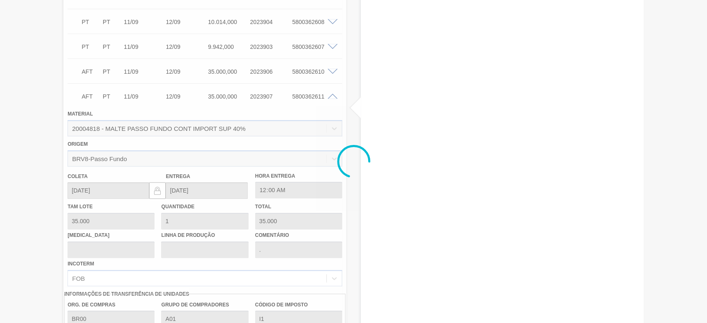
click at [331, 97] on div at bounding box center [353, 161] width 707 height 323
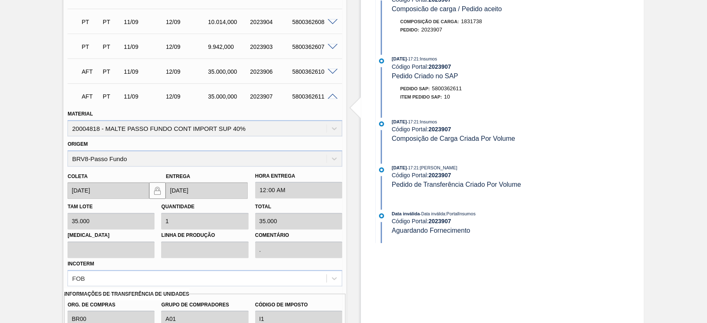
click at [329, 97] on span at bounding box center [332, 97] width 10 height 6
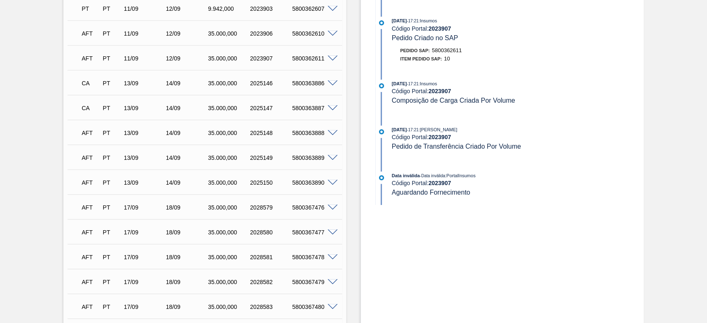
scroll to position [476, 0]
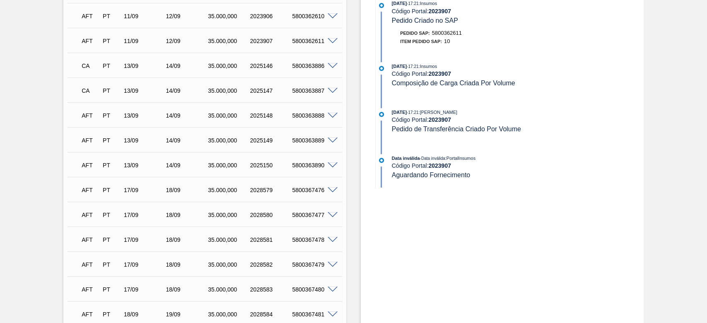
click at [330, 114] on span at bounding box center [332, 116] width 10 height 6
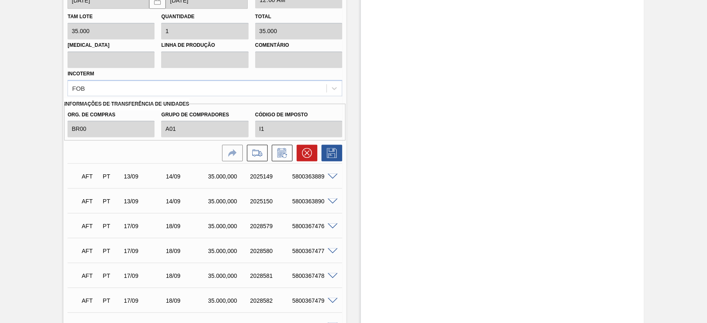
scroll to position [697, 0]
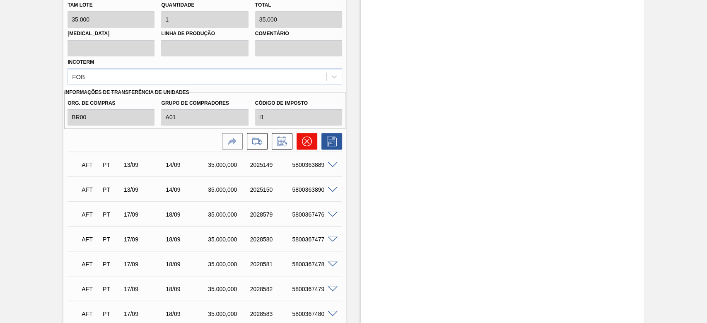
click at [306, 144] on icon at bounding box center [307, 141] width 10 height 10
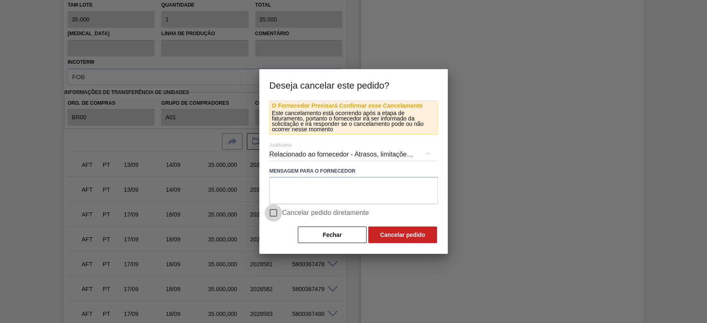
click at [271, 214] on input "Cancelar pedido diretamente" at bounding box center [273, 212] width 17 height 17
checkbox input "true"
click at [387, 235] on button "Cancelar pedido" at bounding box center [402, 234] width 69 height 17
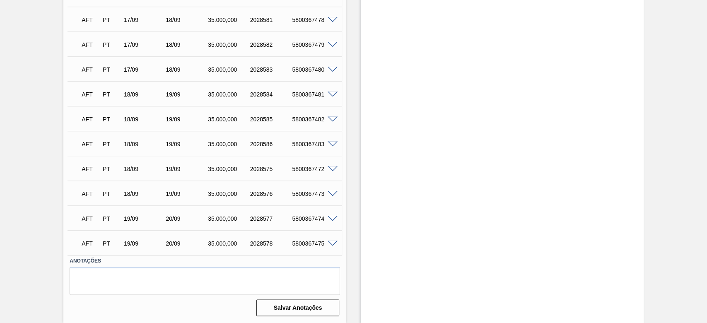
scroll to position [531, 0]
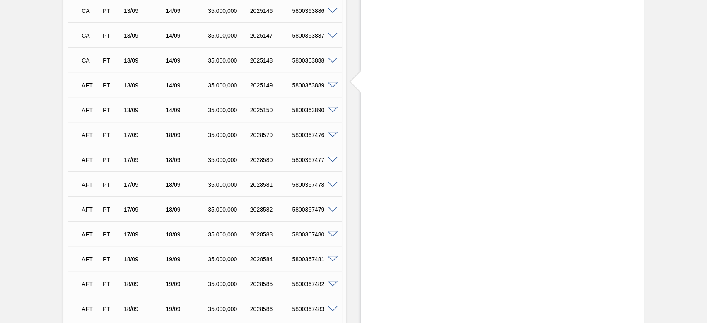
click at [331, 85] on span at bounding box center [332, 85] width 10 height 6
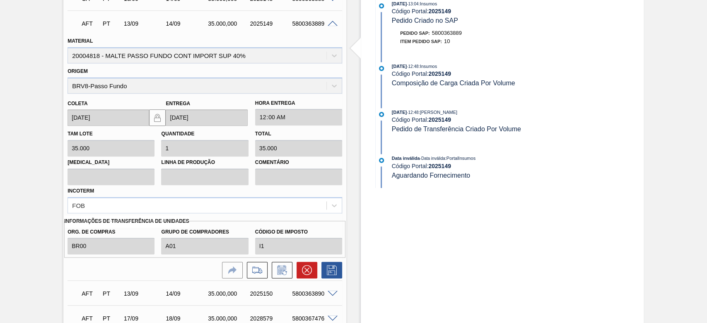
scroll to position [642, 0]
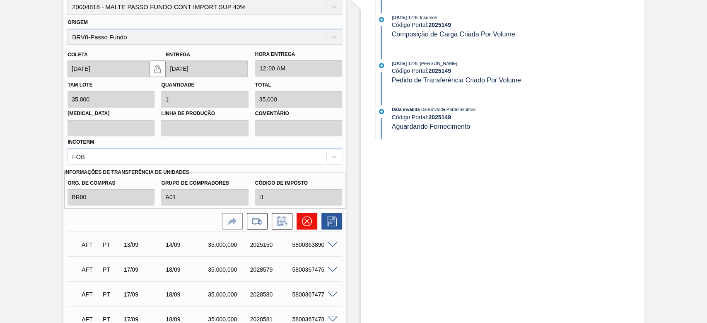
click at [302, 220] on icon at bounding box center [307, 221] width 10 height 10
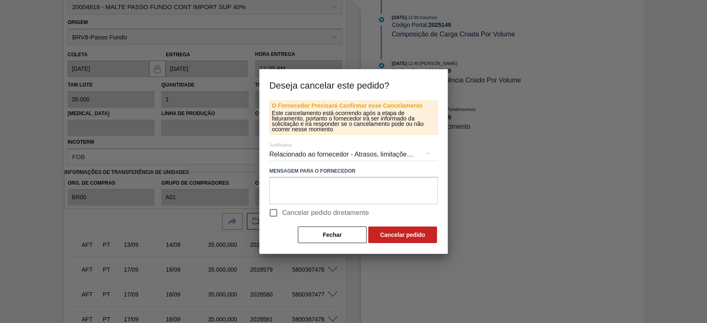
click at [275, 213] on input "Cancelar pedido diretamente" at bounding box center [273, 212] width 17 height 17
checkbox input "true"
click at [403, 233] on button "Cancelar pedido" at bounding box center [402, 234] width 69 height 17
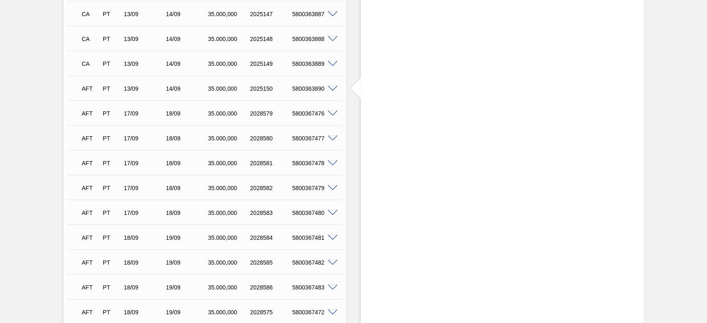
scroll to position [476, 0]
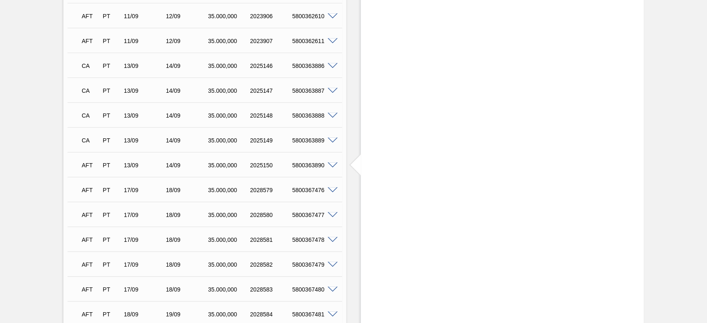
click at [332, 165] on span at bounding box center [332, 165] width 10 height 6
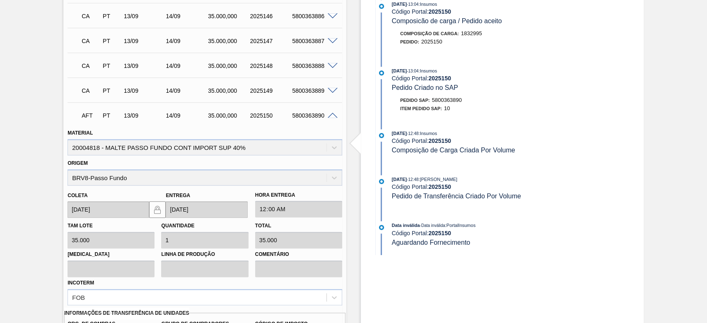
scroll to position [586, 0]
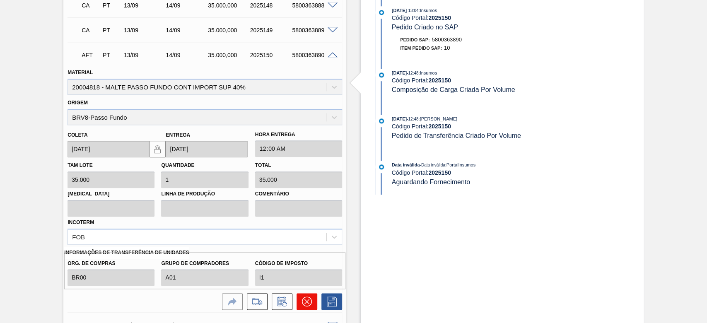
click at [308, 301] on icon at bounding box center [307, 301] width 10 height 10
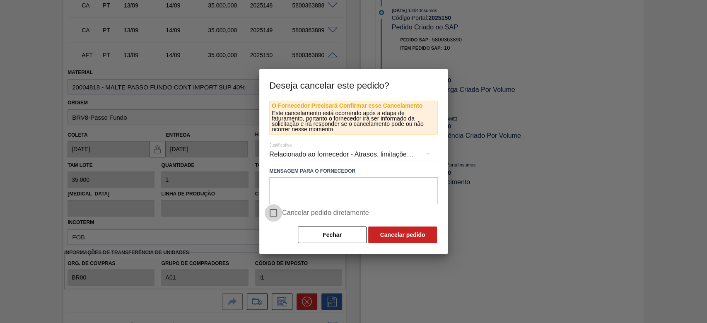
click at [274, 208] on input "Cancelar pedido diretamente" at bounding box center [273, 212] width 17 height 17
checkbox input "true"
click at [404, 235] on button "Cancelar pedido" at bounding box center [402, 234] width 69 height 17
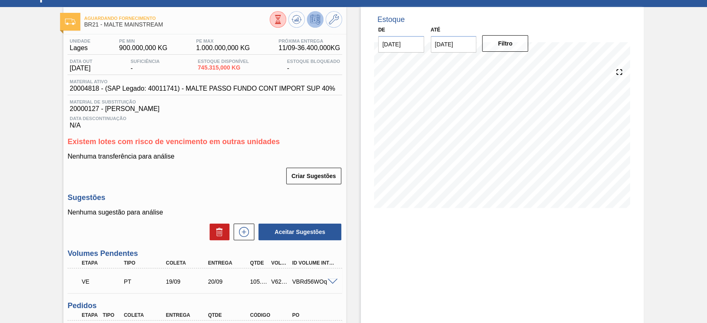
scroll to position [0, 0]
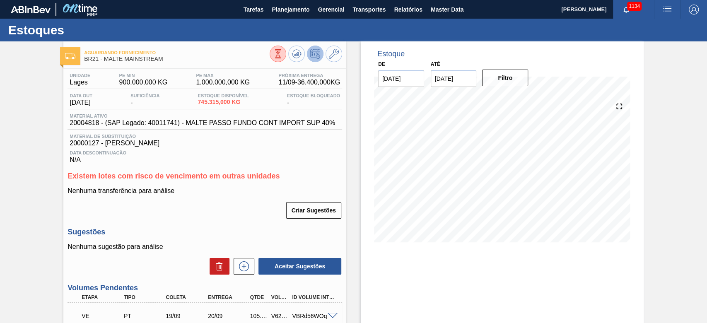
drag, startPoint x: 293, startPoint y: 55, endPoint x: 233, endPoint y: 15, distance: 72.4
click at [293, 53] on icon at bounding box center [296, 54] width 10 height 10
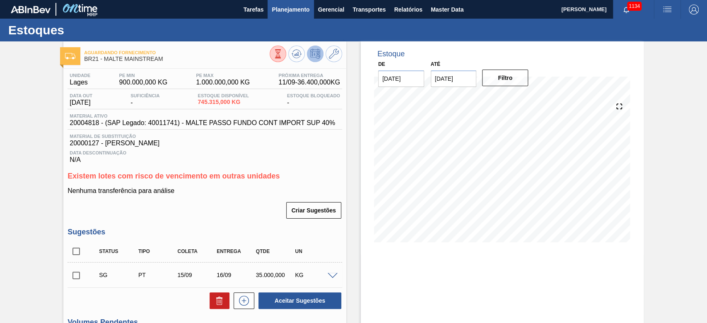
click at [305, 12] on span "Planejamento" at bounding box center [291, 10] width 38 height 10
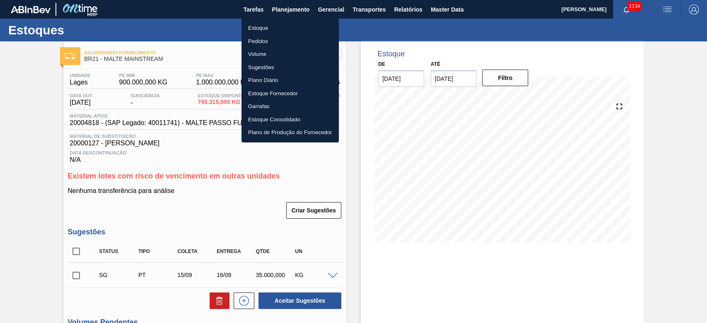
click at [24, 144] on div at bounding box center [353, 161] width 707 height 323
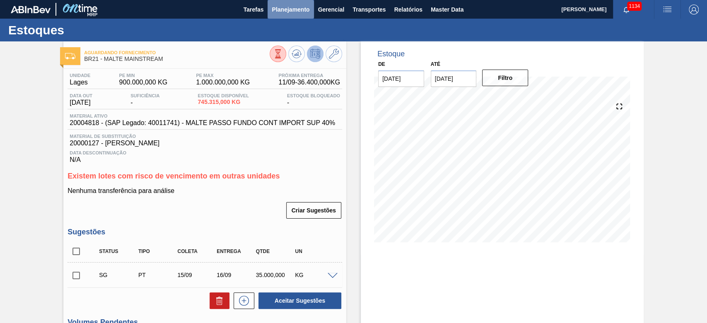
click at [293, 7] on span "Planejamento" at bounding box center [291, 10] width 38 height 10
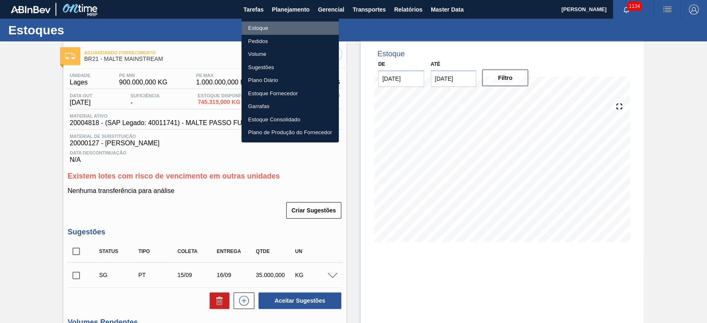
click at [259, 24] on li "Estoque" at bounding box center [289, 28] width 97 height 13
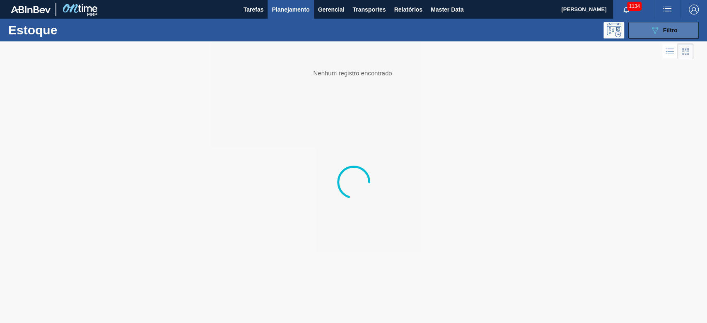
click at [672, 34] on div "089F7B8B-B2A5-4AFE-B5C0-19BA573D28AC Filtro" at bounding box center [663, 30] width 28 height 10
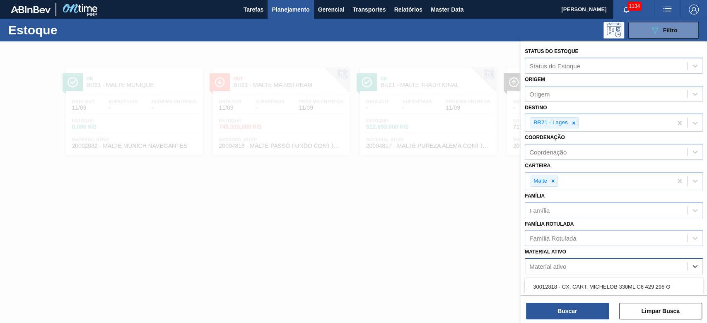
click at [538, 269] on div "Material ativo" at bounding box center [606, 266] width 162 height 12
paste ativo "20004817"
type ativo "20004817"
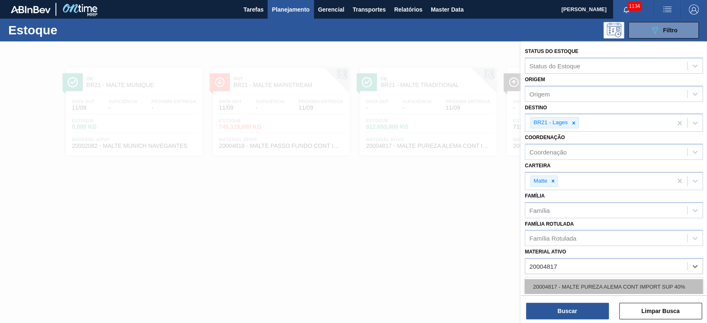
click at [556, 286] on div "20004817 - MALTE PUREZA ALEMA CONT IMPORT SUP 40%" at bounding box center [613, 286] width 178 height 15
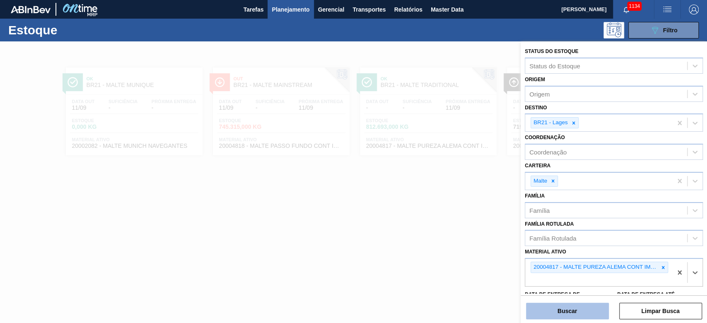
click at [554, 310] on button "Buscar" at bounding box center [567, 311] width 83 height 17
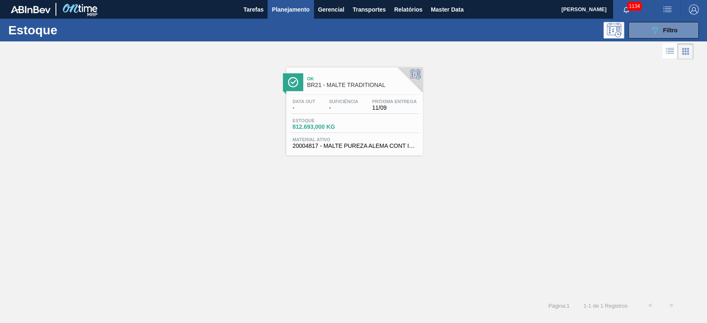
click at [329, 111] on div "Data out - Suficiência - Próxima Entrega 11/09" at bounding box center [354, 106] width 128 height 15
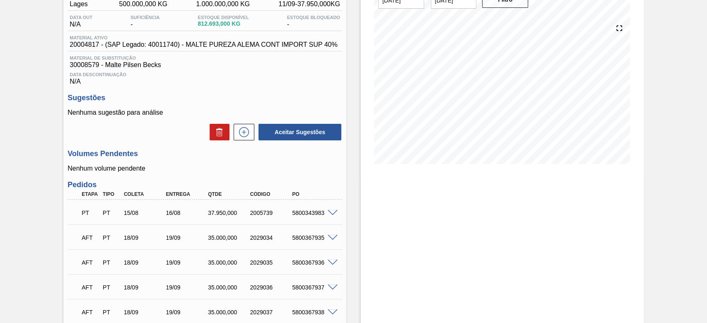
scroll to position [148, 0]
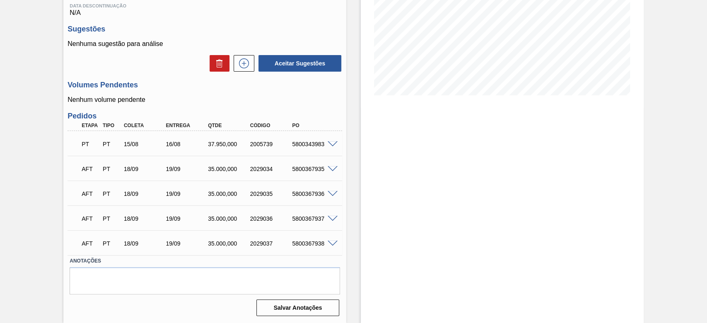
click at [332, 169] on span at bounding box center [332, 169] width 10 height 6
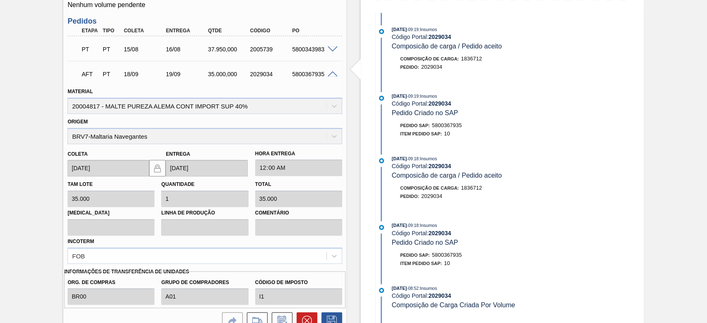
scroll to position [314, 0]
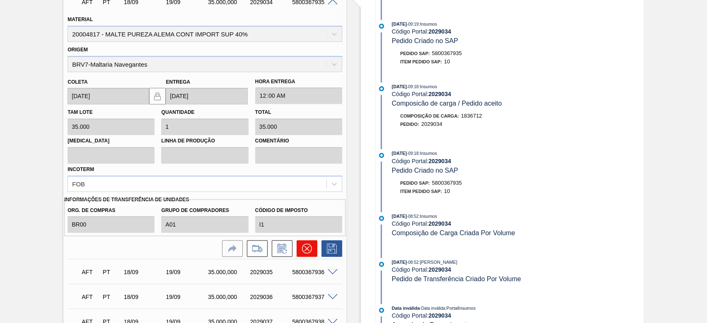
click at [302, 247] on icon at bounding box center [307, 248] width 10 height 10
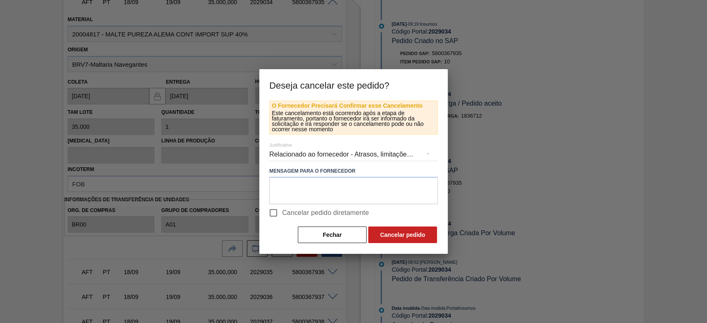
click at [272, 210] on input "Cancelar pedido diretamente" at bounding box center [273, 212] width 17 height 17
checkbox input "true"
click at [393, 232] on button "Cancelar pedido" at bounding box center [402, 234] width 69 height 17
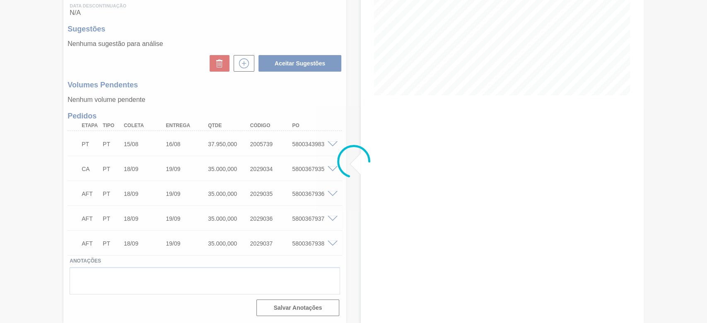
scroll to position [148, 0]
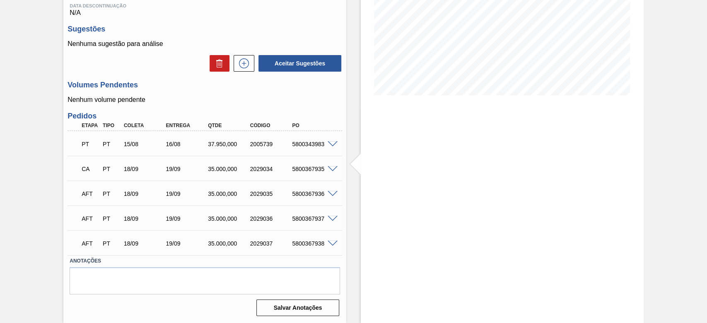
click at [331, 192] on span at bounding box center [332, 194] width 10 height 6
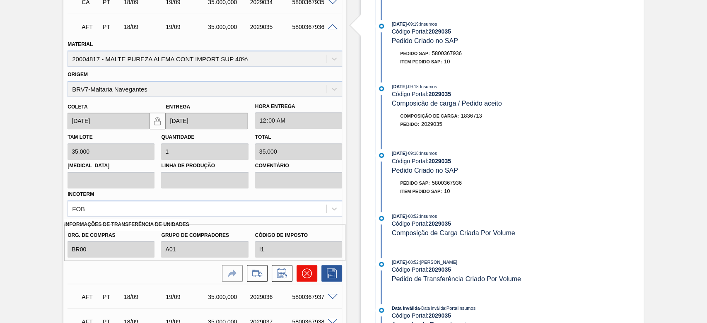
click at [307, 274] on icon at bounding box center [307, 273] width 10 height 10
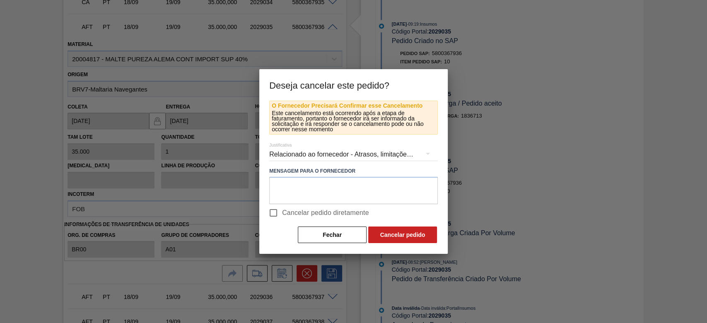
click at [275, 211] on input "Cancelar pedido diretamente" at bounding box center [273, 212] width 17 height 17
checkbox input "true"
click at [399, 236] on button "Cancelar pedido" at bounding box center [402, 234] width 69 height 17
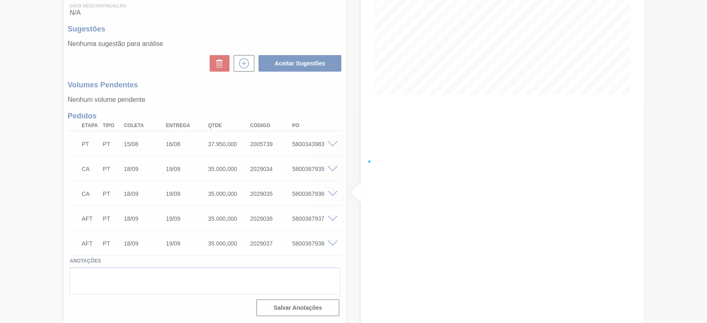
scroll to position [148, 0]
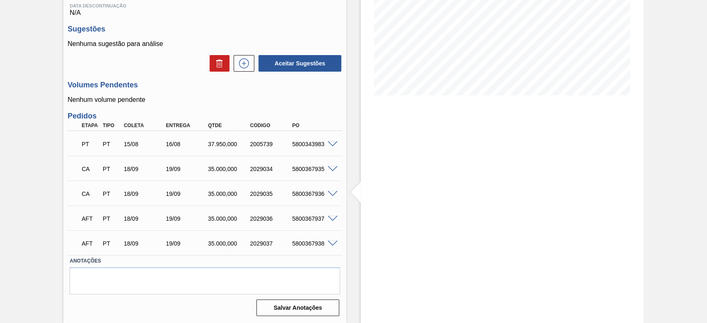
click at [331, 217] on span at bounding box center [332, 219] width 10 height 6
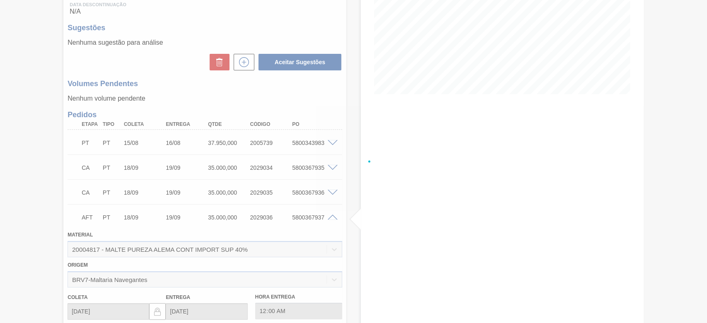
scroll to position [314, 0]
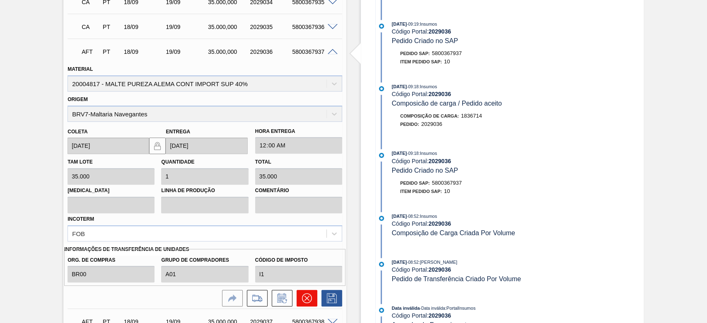
click at [305, 297] on icon at bounding box center [306, 298] width 5 height 5
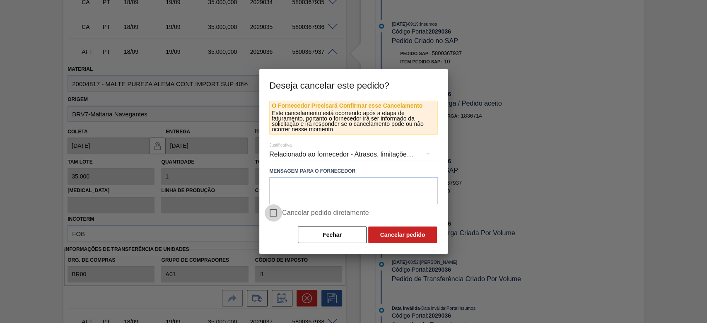
click at [275, 212] on input "Cancelar pedido diretamente" at bounding box center [273, 212] width 17 height 17
checkbox input "true"
click at [398, 234] on button "Cancelar pedido" at bounding box center [402, 234] width 69 height 17
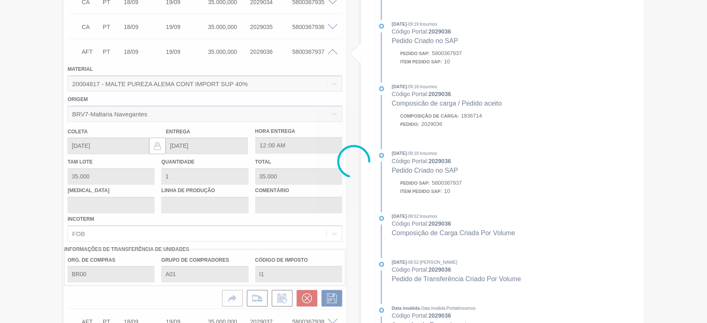
scroll to position [148, 0]
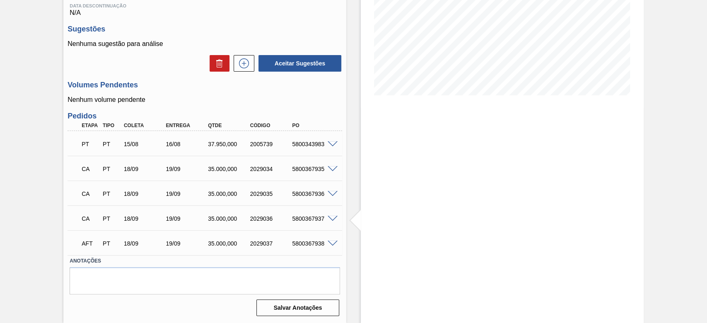
click at [330, 243] on span at bounding box center [332, 243] width 10 height 6
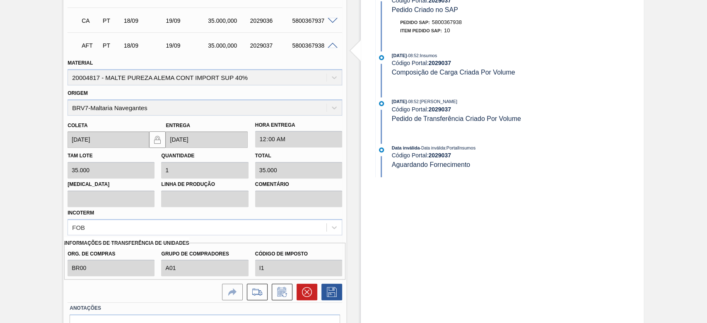
scroll to position [393, 0]
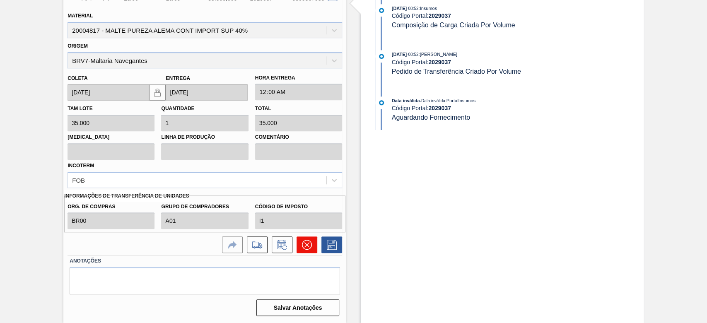
click at [304, 245] on icon at bounding box center [307, 245] width 10 height 10
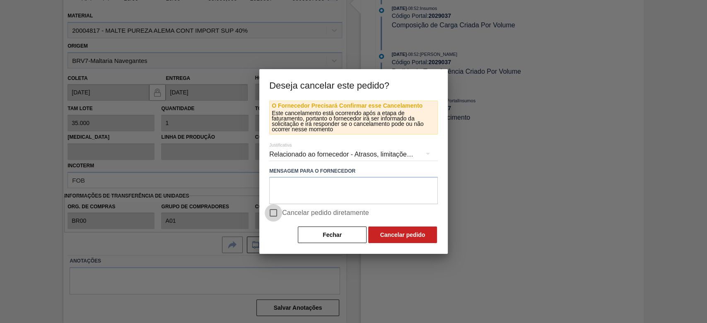
click at [274, 209] on input "Cancelar pedido diretamente" at bounding box center [273, 212] width 17 height 17
checkbox input "true"
click at [404, 236] on button "Cancelar pedido" at bounding box center [402, 234] width 69 height 17
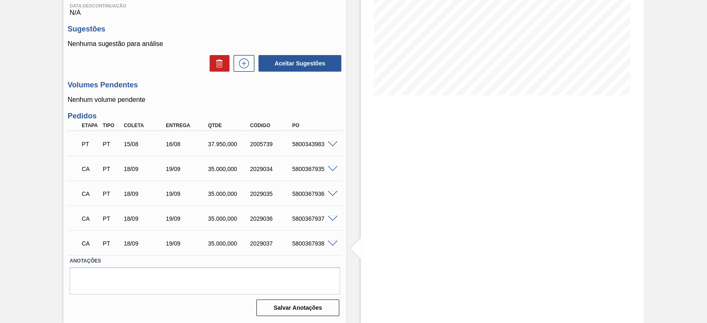
scroll to position [0, 0]
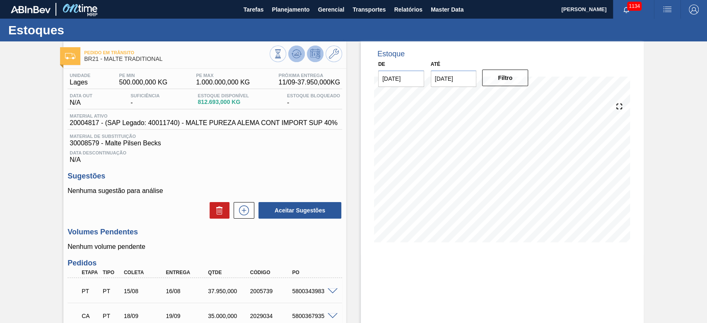
click at [293, 53] on icon at bounding box center [296, 54] width 10 height 10
